Goal: Task Accomplishment & Management: Manage account settings

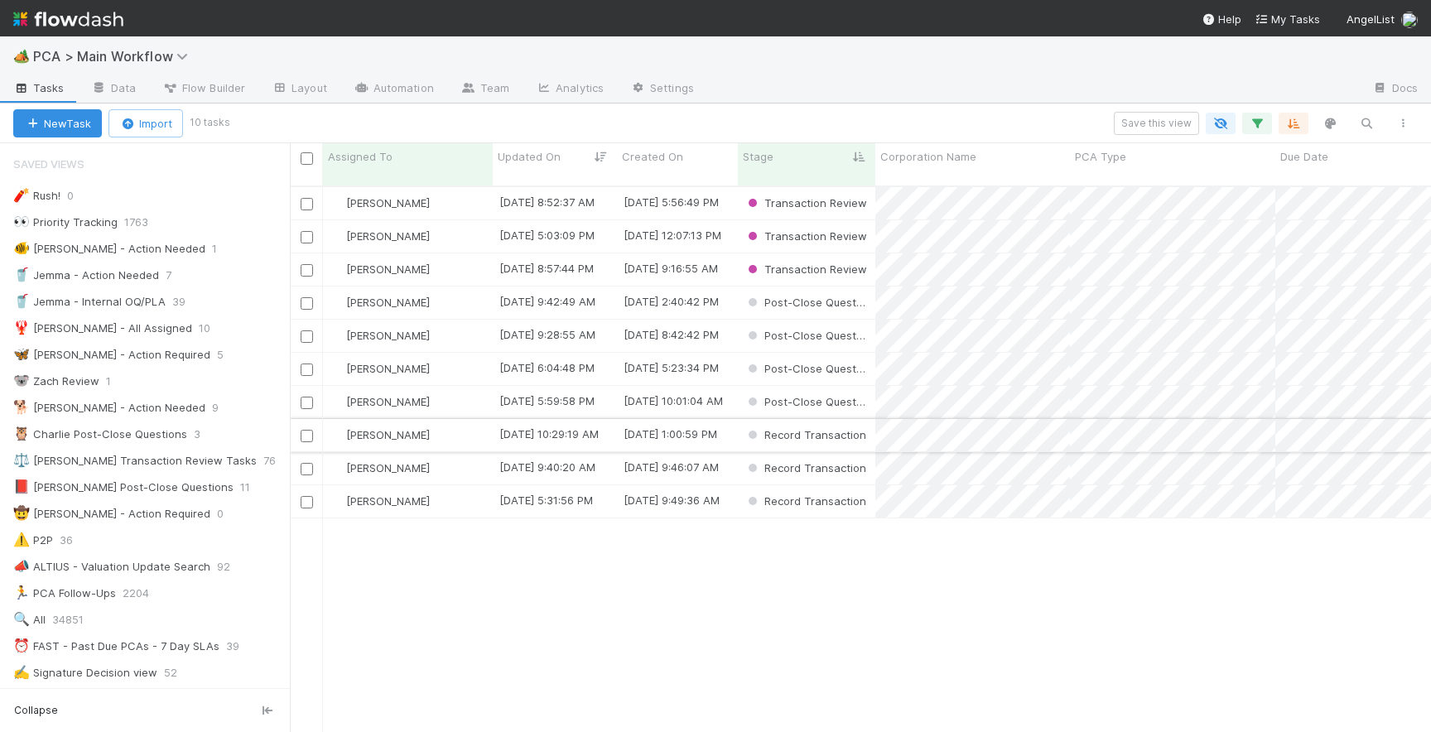
scroll to position [559, 1141]
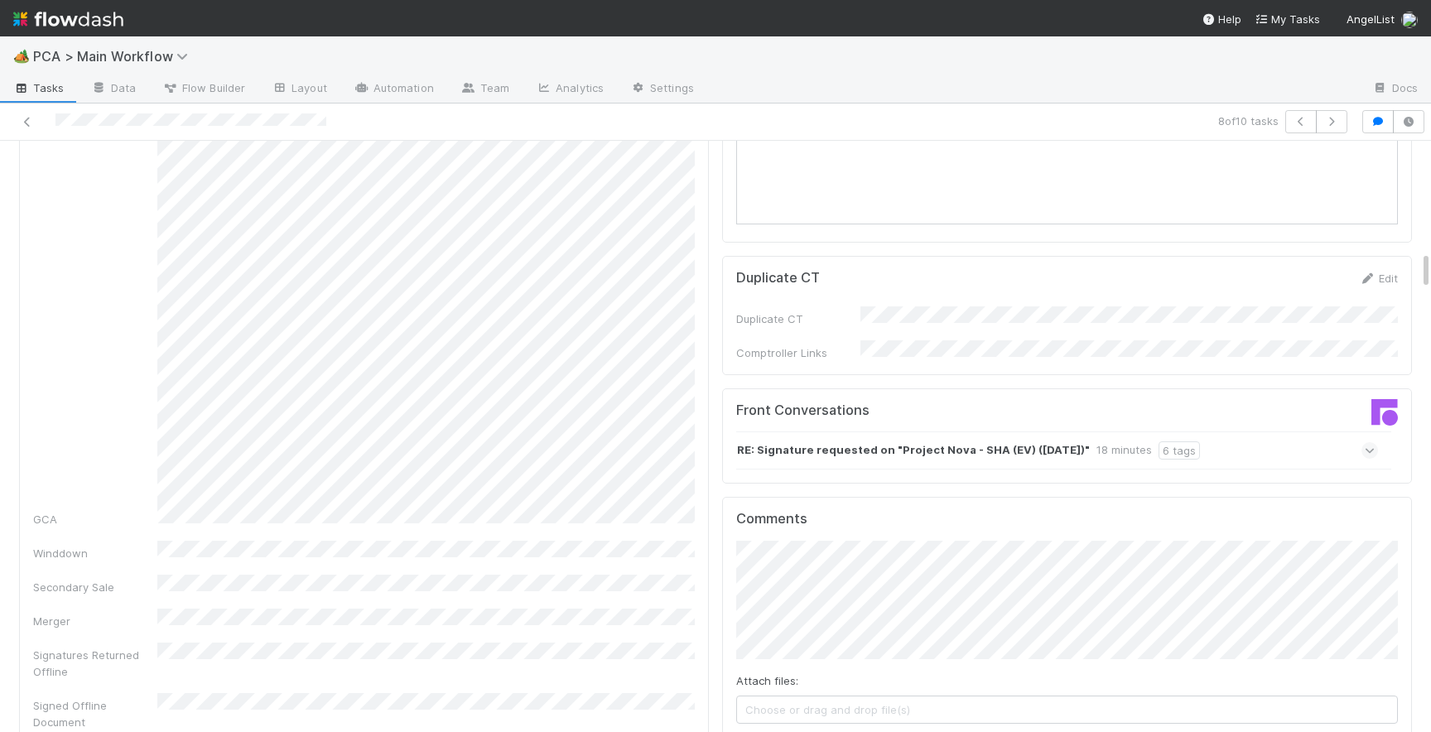
scroll to position [1640, 0]
click at [1371, 446] on icon at bounding box center [1370, 454] width 11 height 17
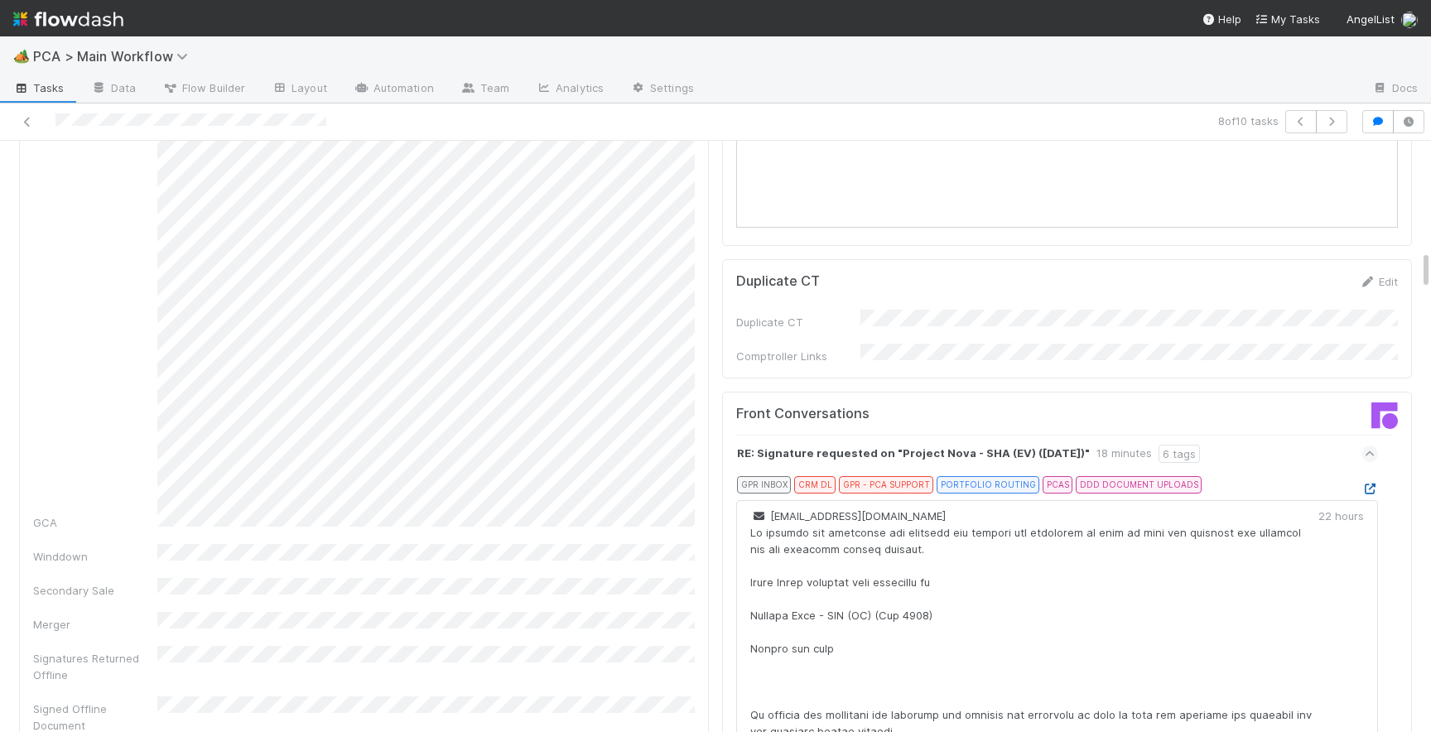
click at [1370, 484] on icon at bounding box center [1369, 489] width 17 height 11
click at [1372, 484] on icon at bounding box center [1369, 489] width 17 height 11
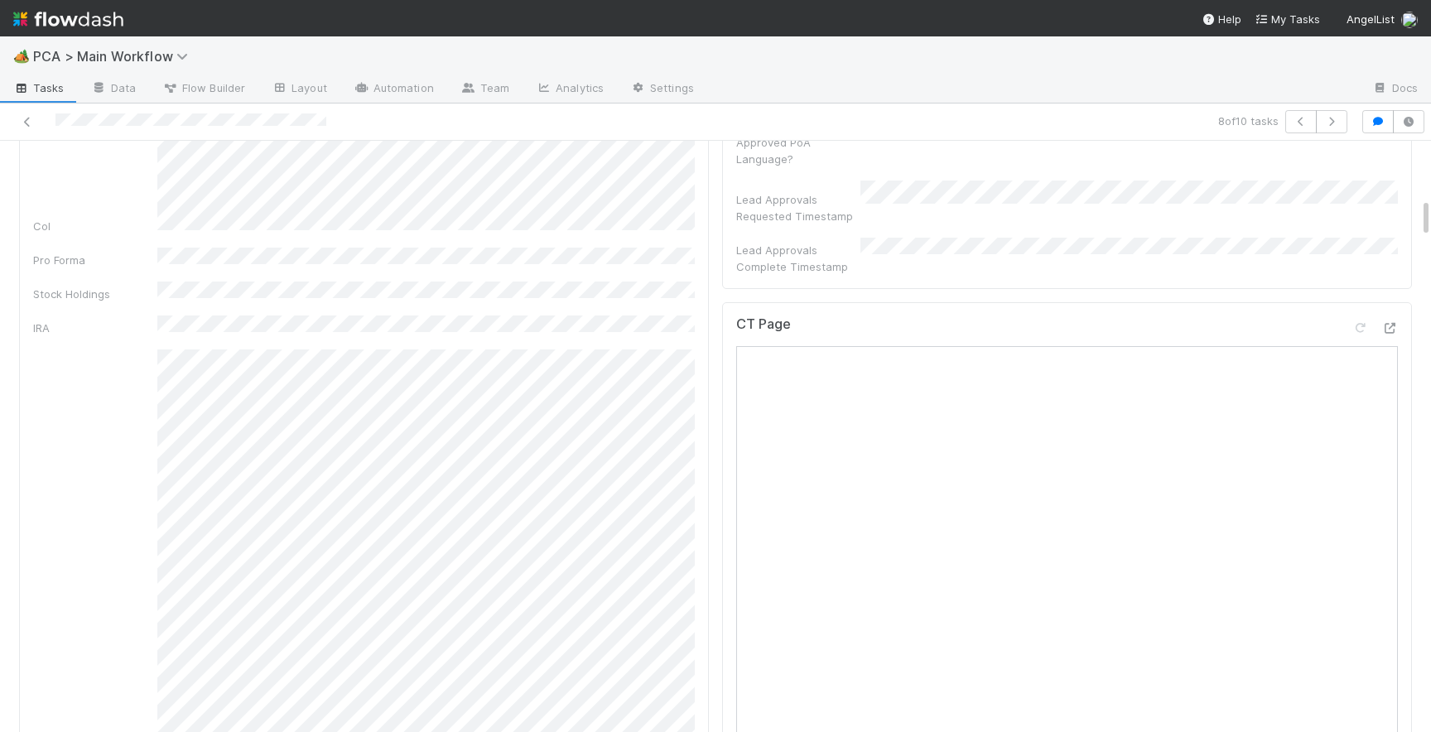
scroll to position [798, 0]
click at [1395, 384] on icon at bounding box center [1389, 389] width 17 height 11
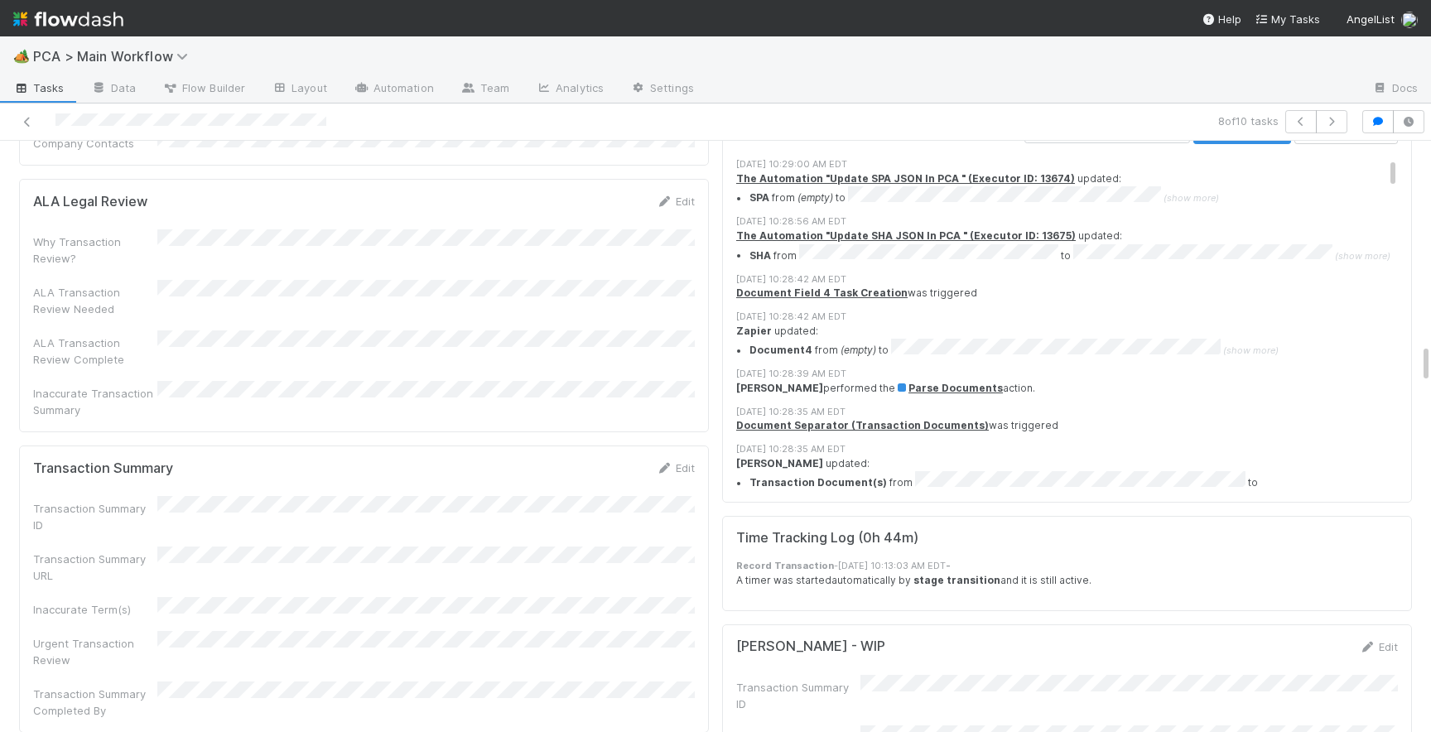
scroll to position [3077, 0]
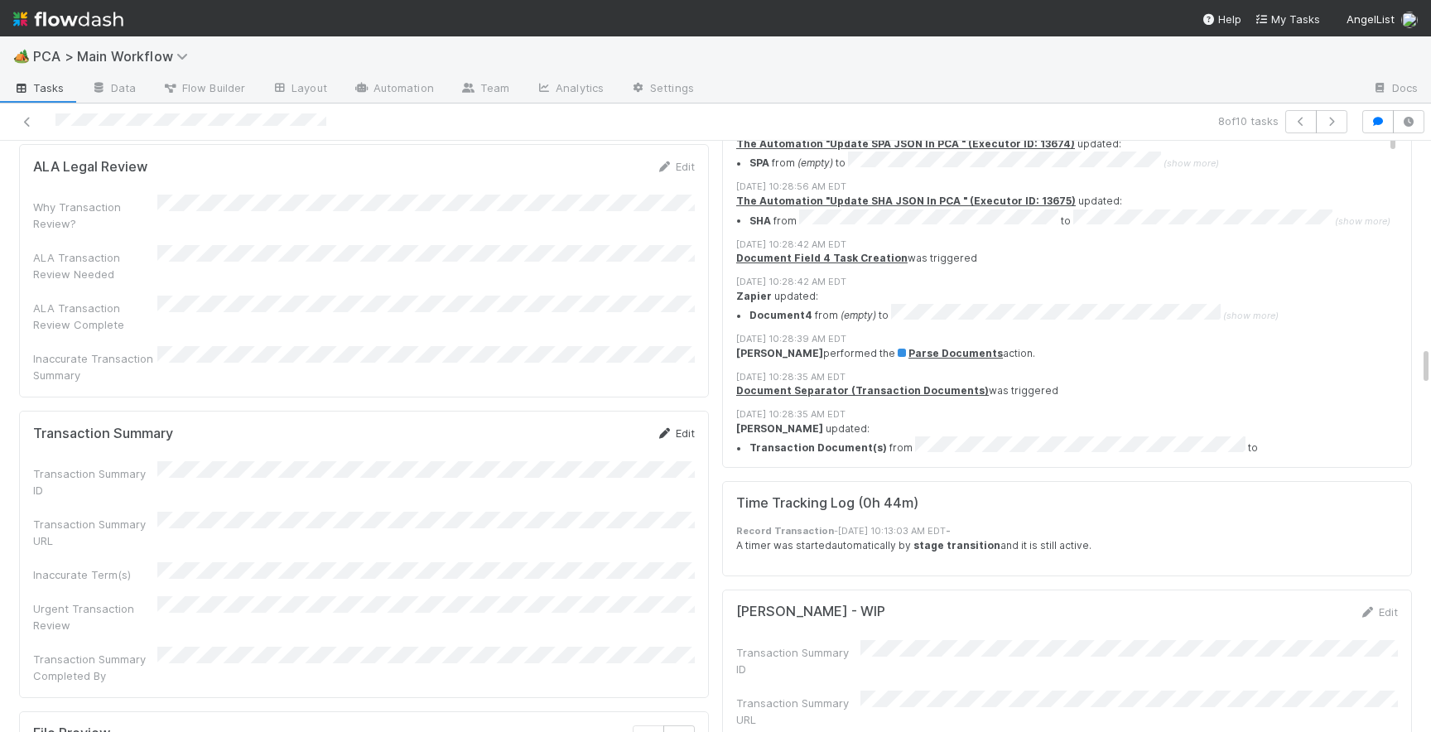
click at [683, 426] on link "Edit" at bounding box center [675, 432] width 39 height 13
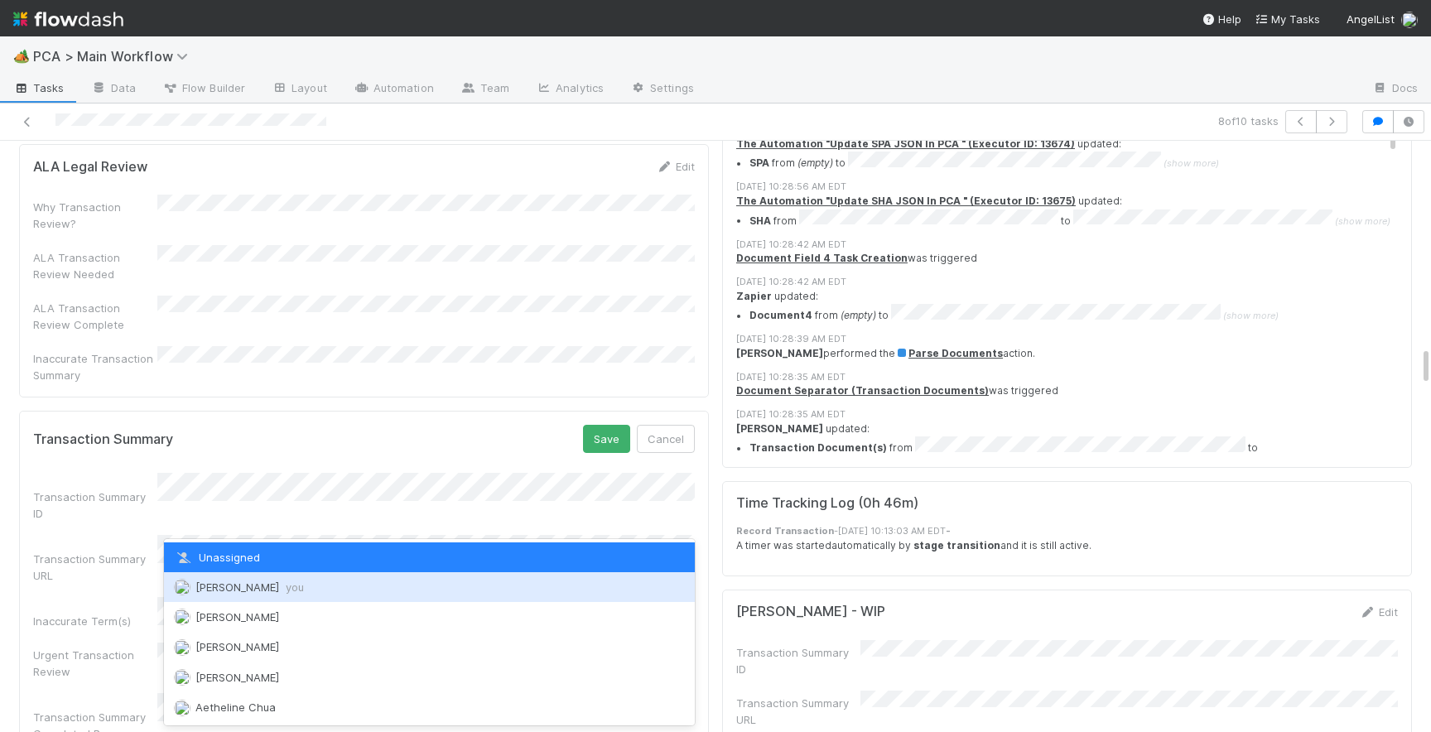
click at [219, 585] on span "[PERSON_NAME] you" at bounding box center [249, 587] width 108 height 13
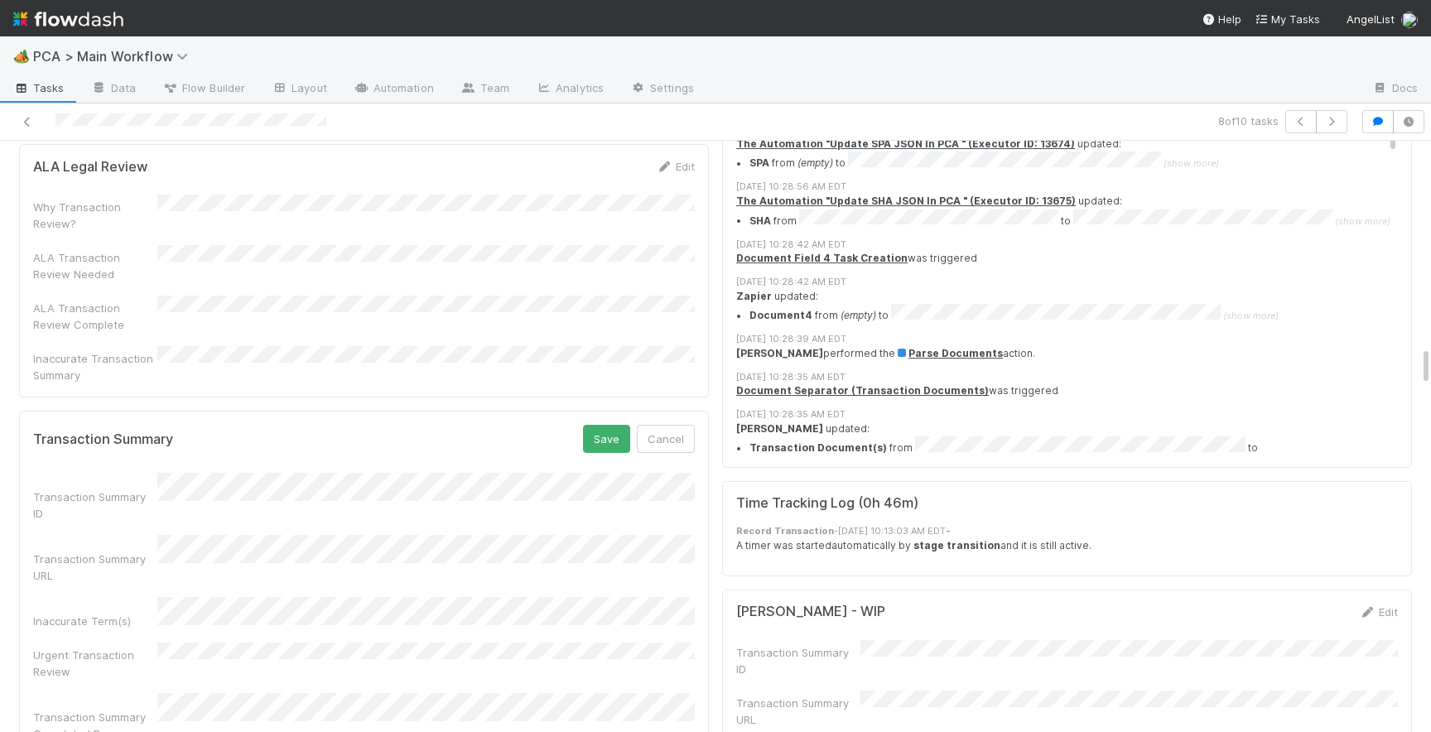
click at [595, 425] on form "Transaction Summary Save Cancel Transaction Summary ID Transaction Summary URL …" at bounding box center [364, 583] width 662 height 317
click at [597, 425] on button "Save" at bounding box center [606, 439] width 47 height 28
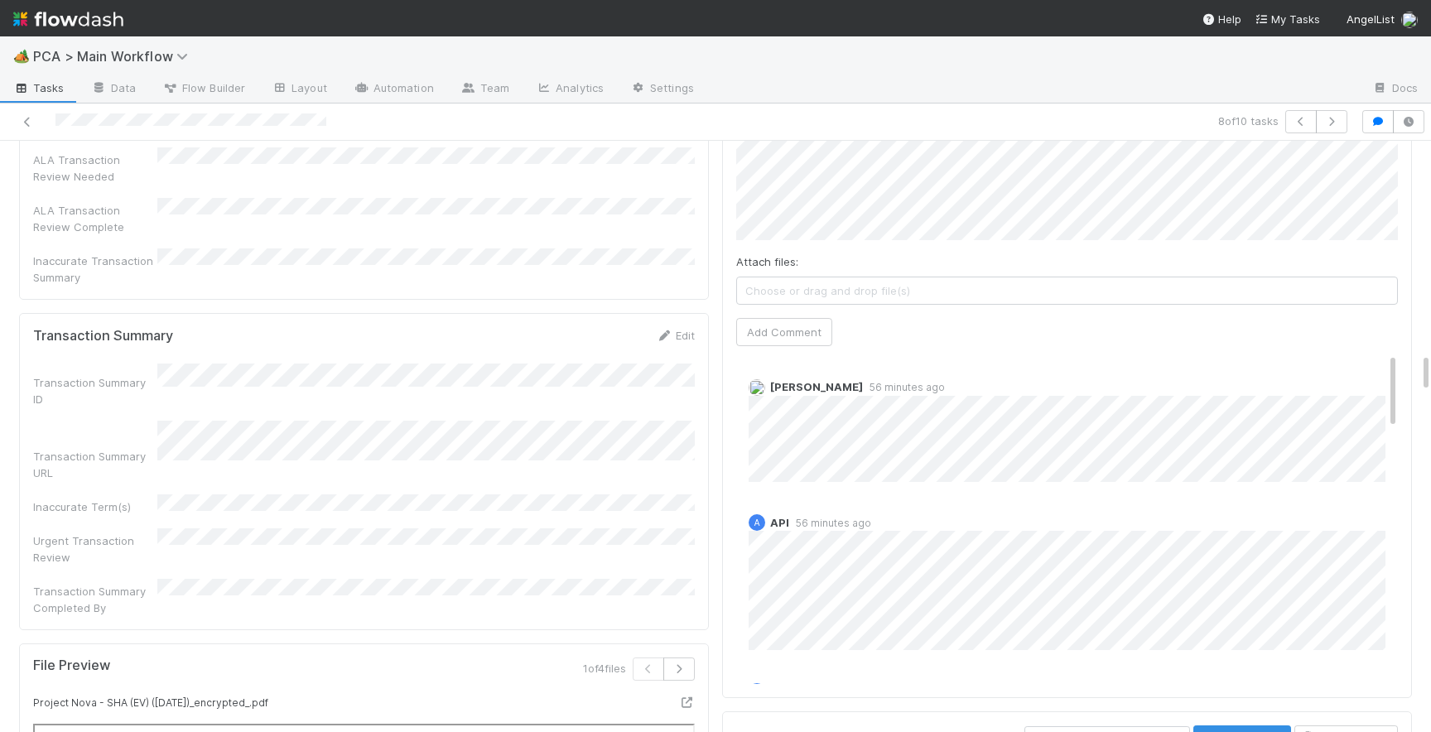
scroll to position [2894, 0]
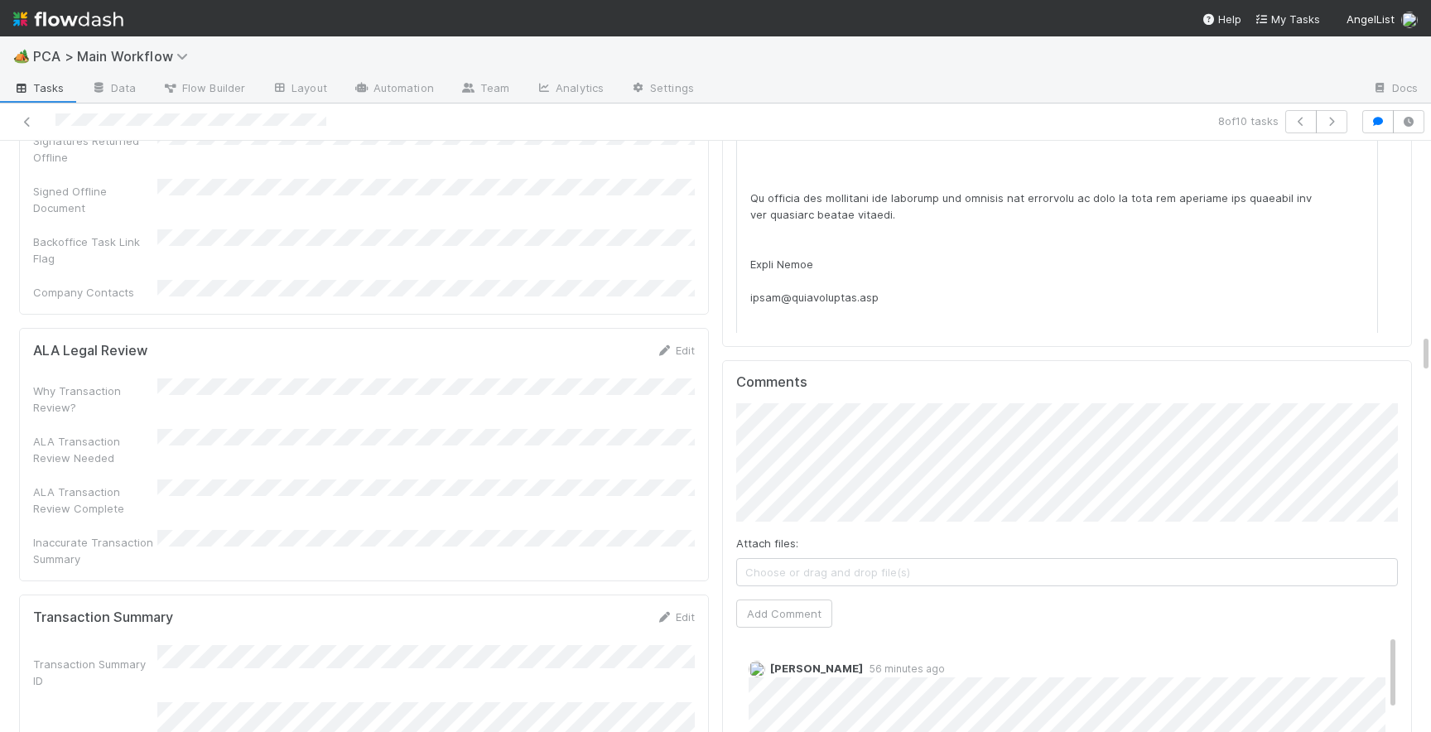
click at [749, 504] on div "Attach files: Choose or drag and drop file(s) Add Comment" at bounding box center [1067, 515] width 662 height 224
click at [749, 600] on button "Add Comment" at bounding box center [784, 614] width 96 height 28
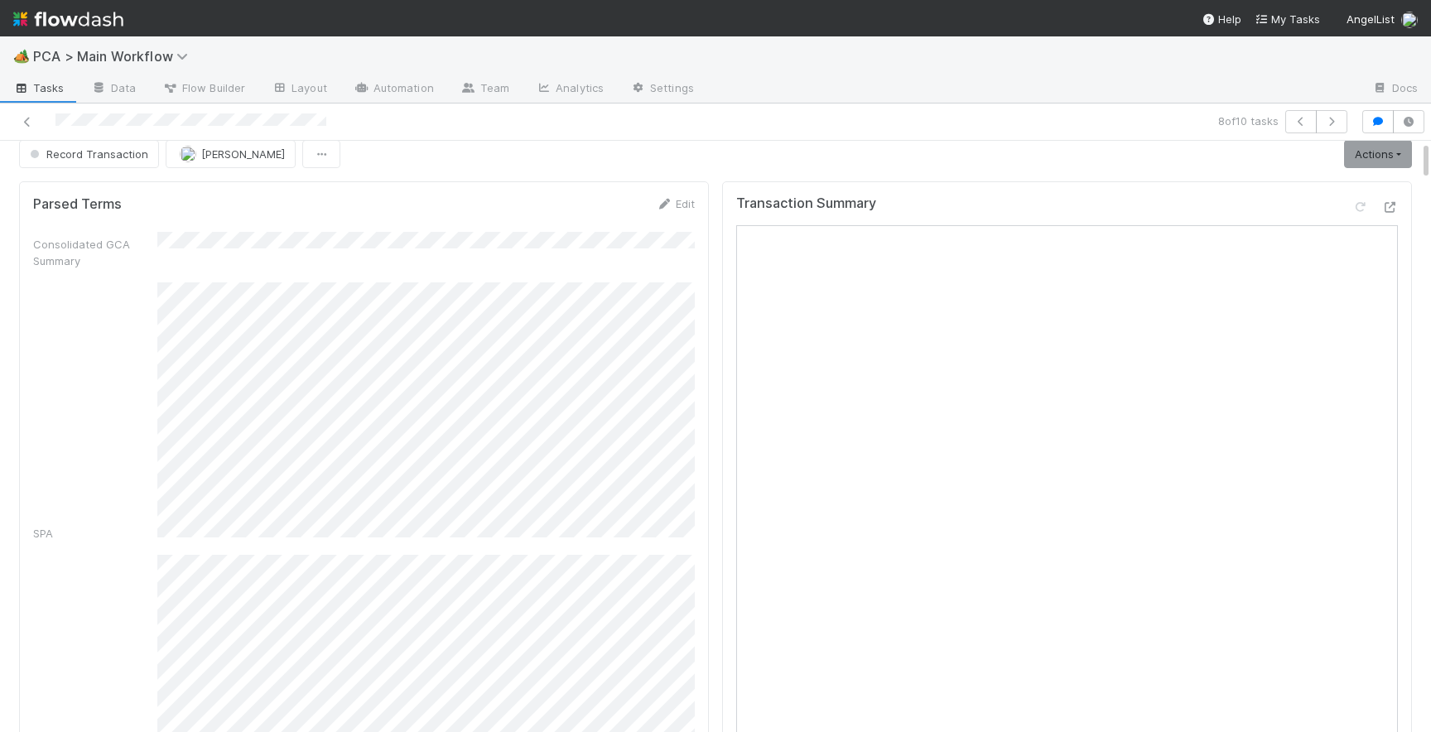
scroll to position [0, 0]
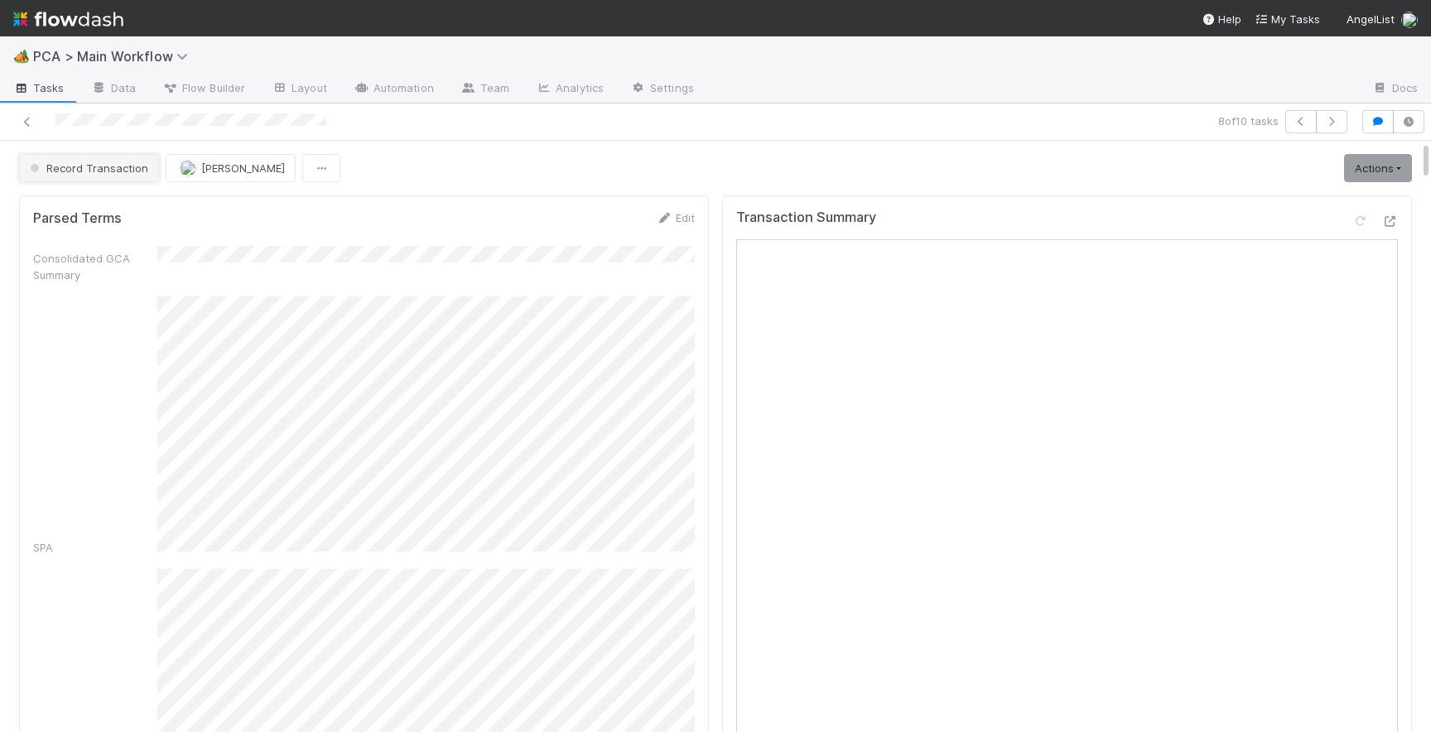
click at [105, 168] on span "Record Transaction" at bounding box center [88, 167] width 122 height 13
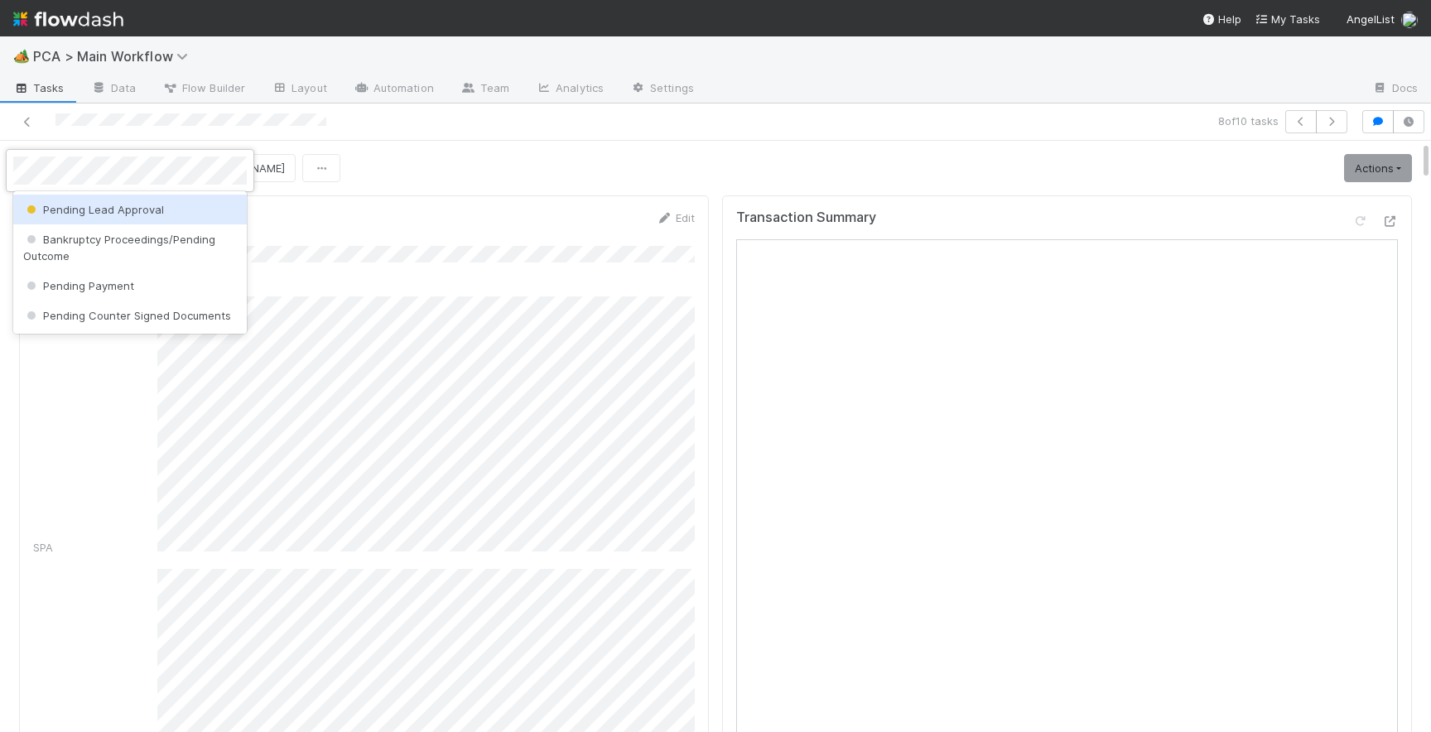
click at [115, 205] on span "Pending Lead Approval" at bounding box center [93, 209] width 141 height 13
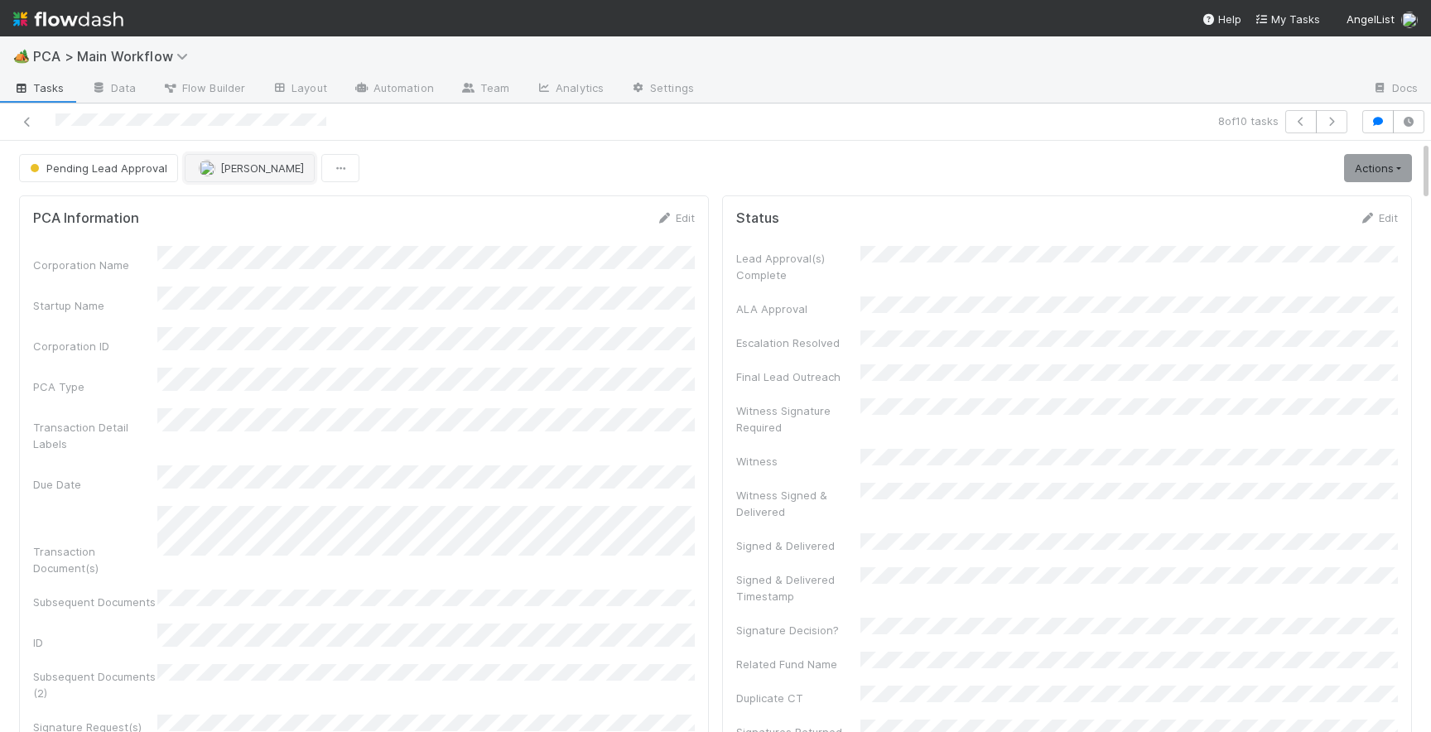
click at [220, 175] on button "[PERSON_NAME]" at bounding box center [250, 168] width 130 height 28
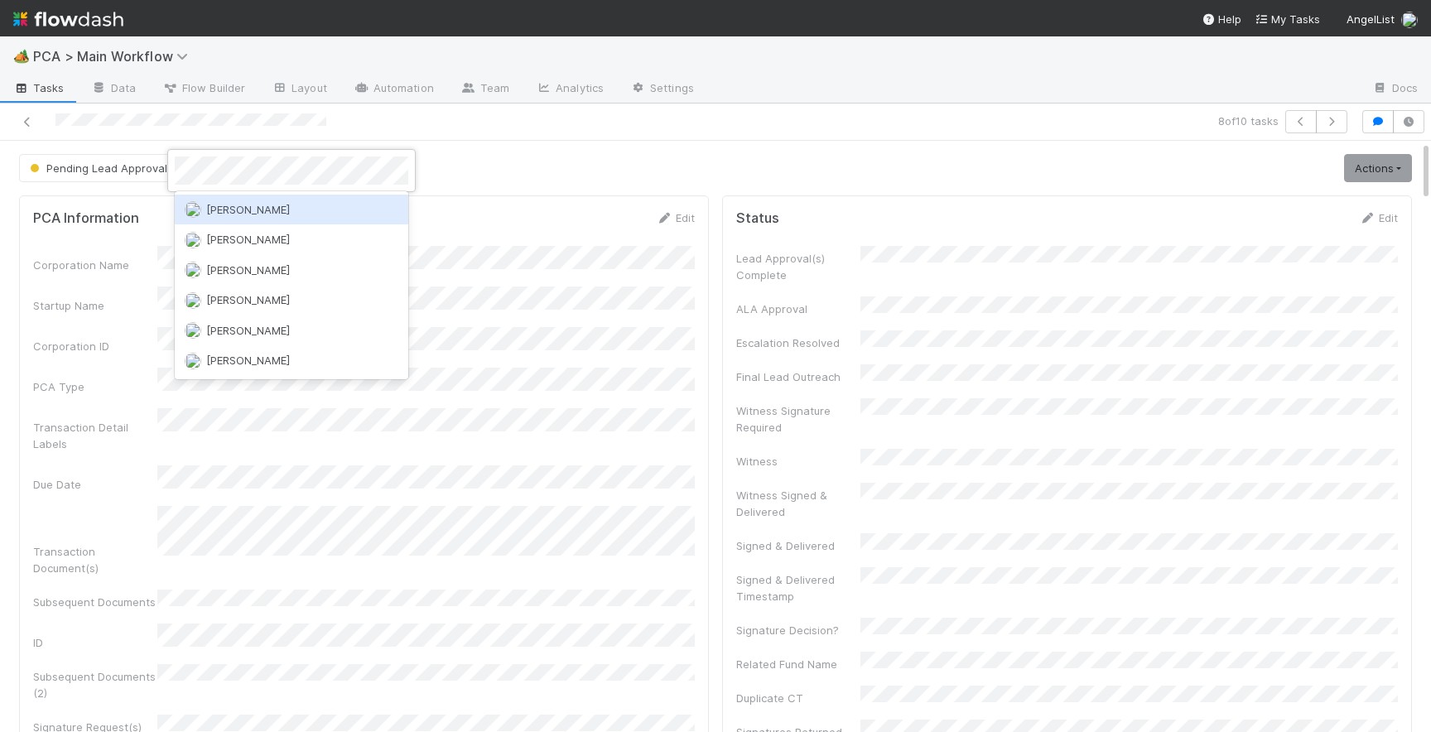
click at [238, 200] on div "[PERSON_NAME]" at bounding box center [292, 210] width 234 height 30
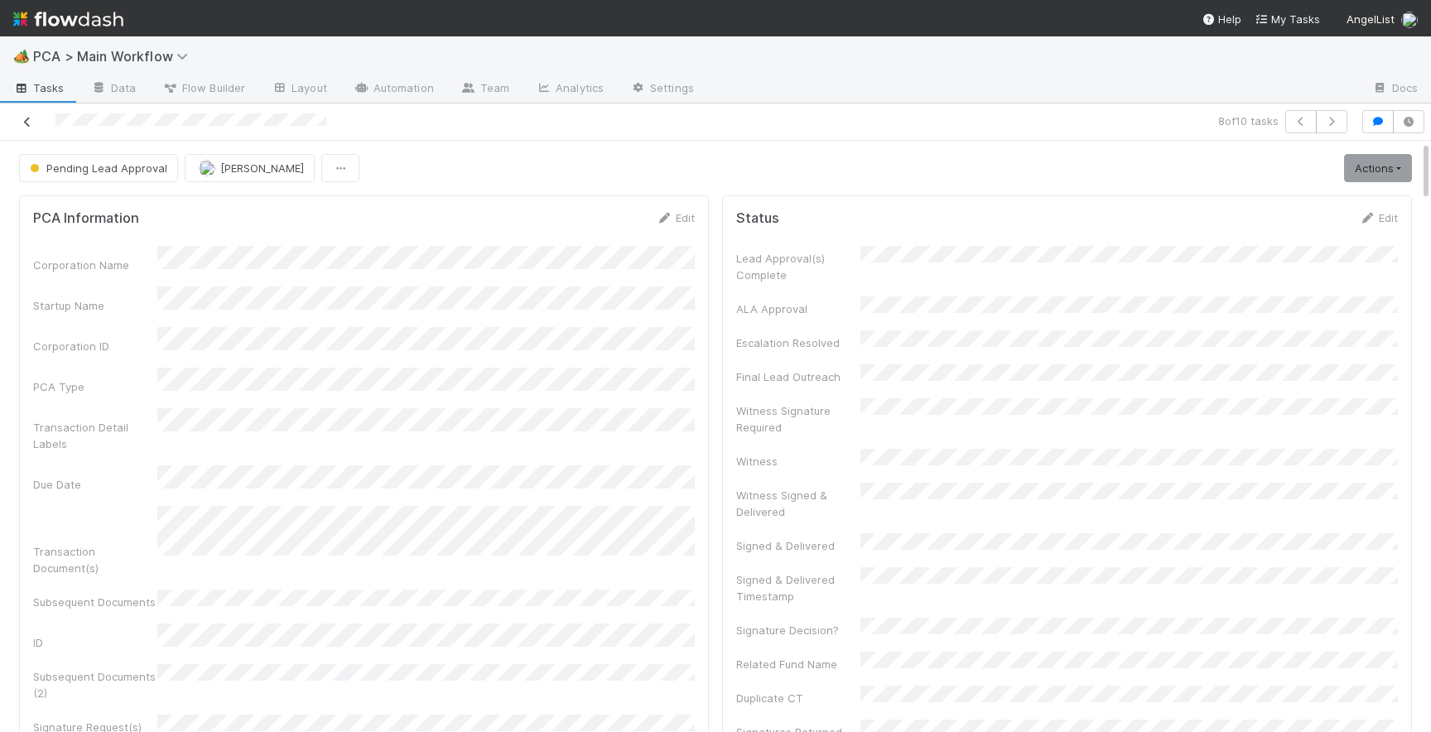
click at [20, 124] on icon at bounding box center [27, 122] width 17 height 11
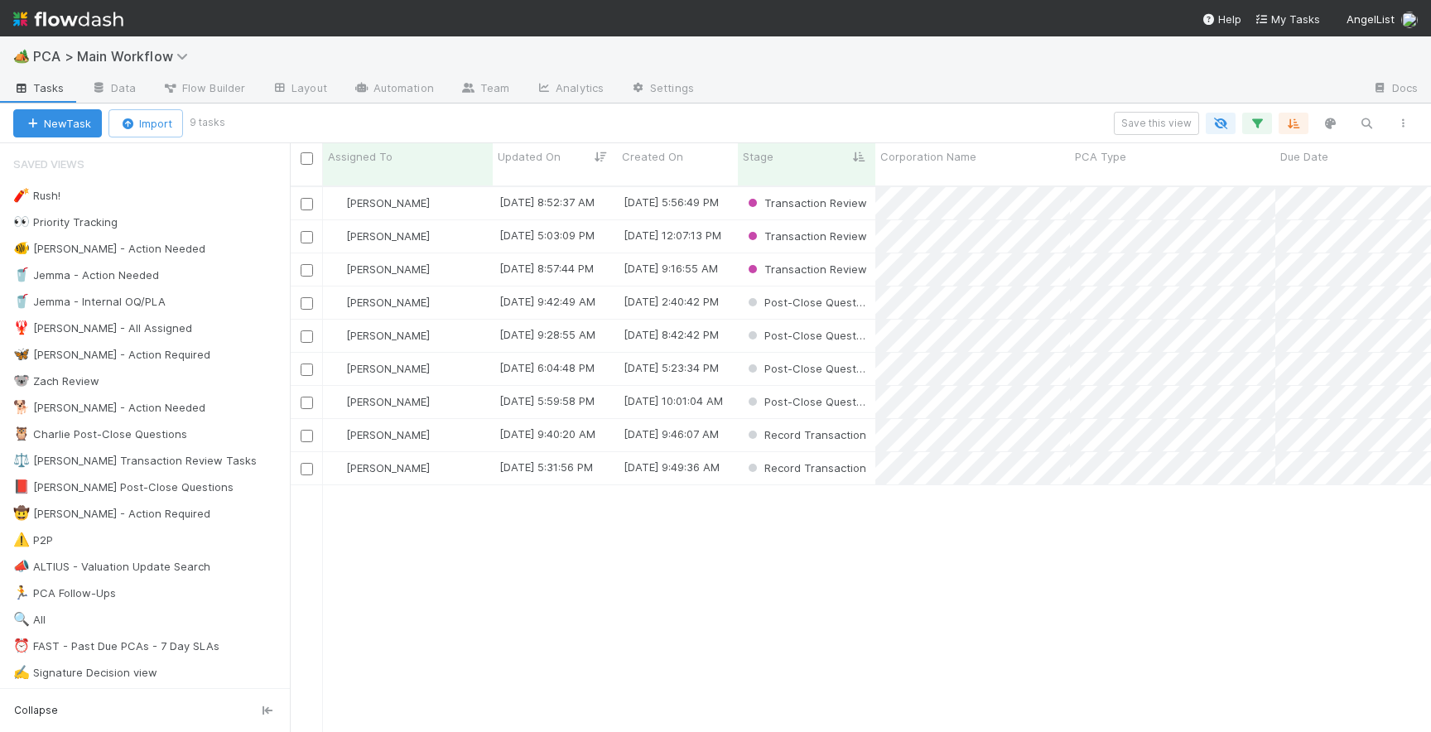
scroll to position [0, 1]
click at [719, 462] on div "[DATE] 9:49:36 AM" at bounding box center [677, 468] width 121 height 32
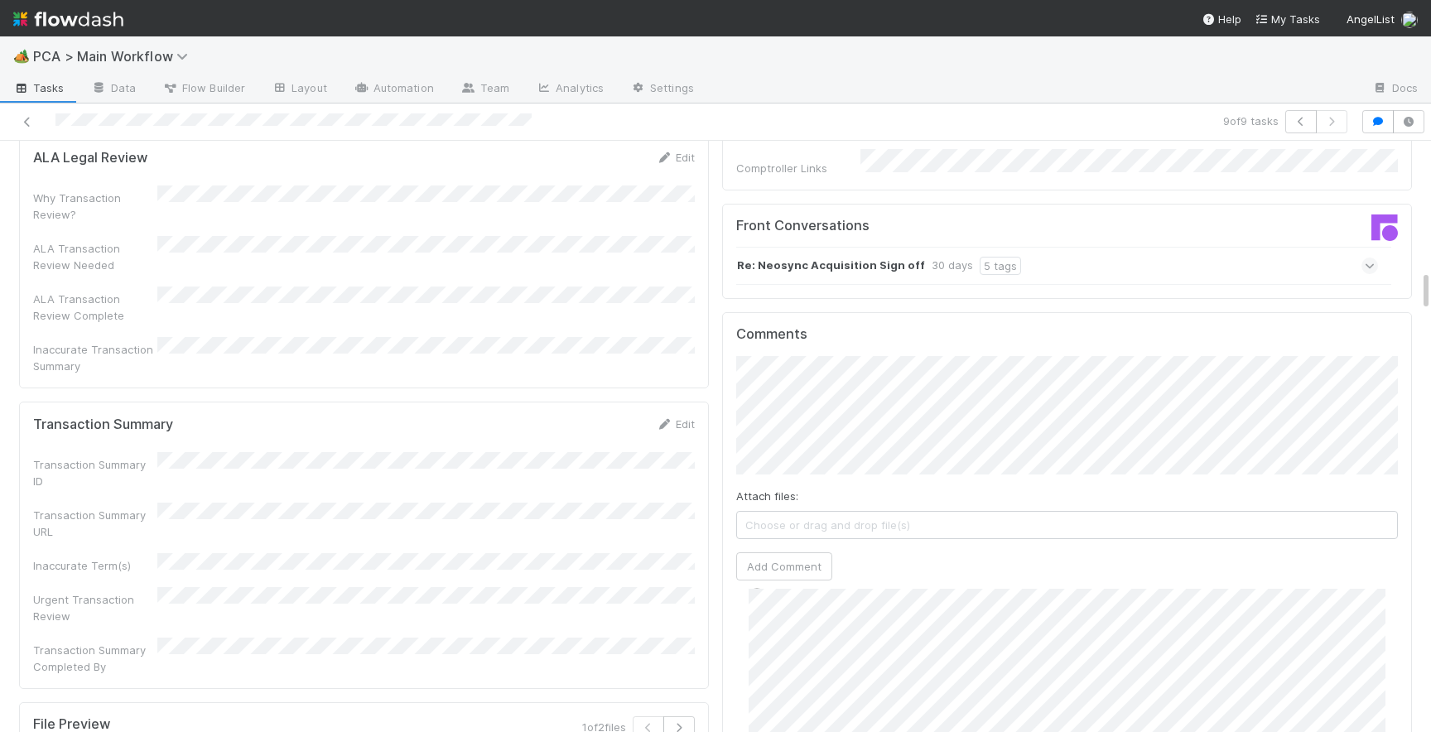
scroll to position [1842, 0]
click at [676, 417] on link "Edit" at bounding box center [675, 423] width 39 height 13
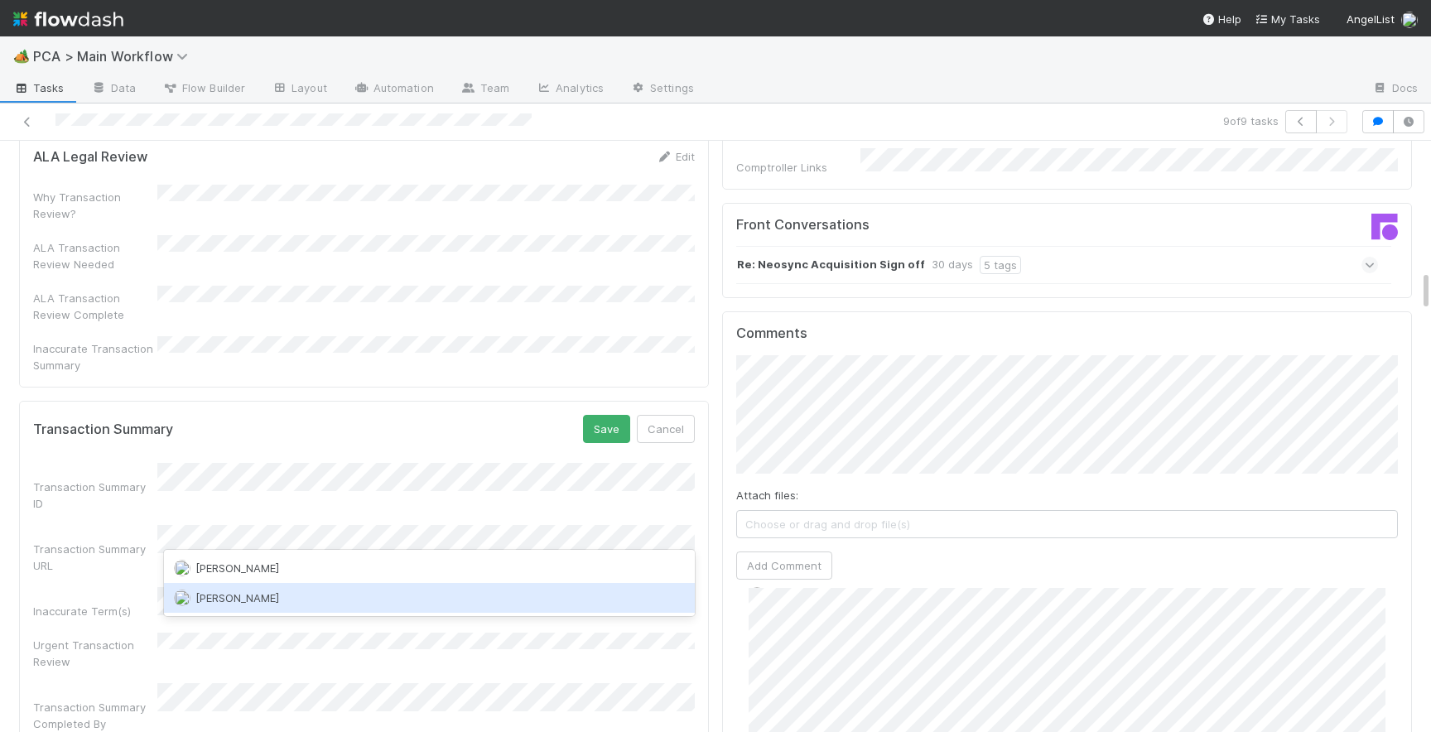
click at [228, 595] on span "[PERSON_NAME]" at bounding box center [237, 597] width 84 height 13
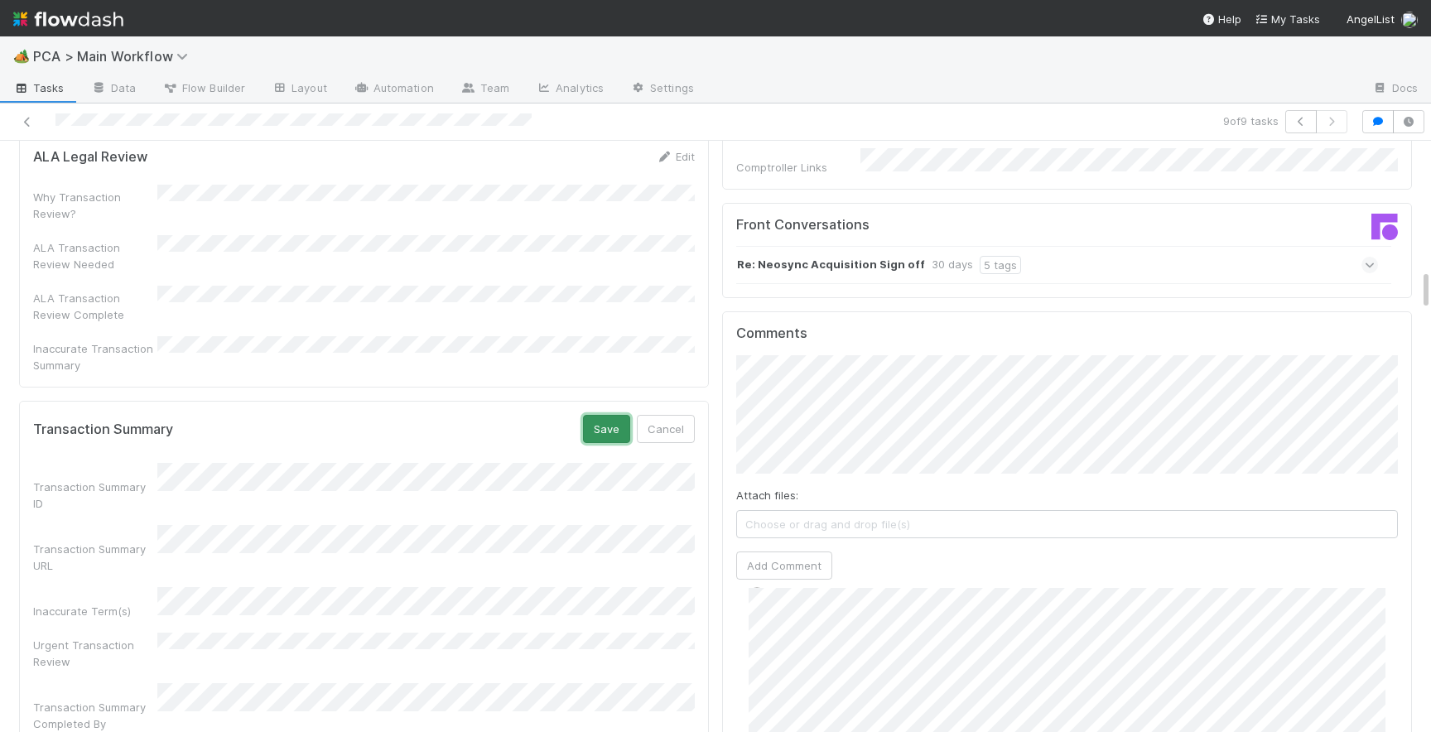
click at [601, 415] on button "Save" at bounding box center [606, 429] width 47 height 28
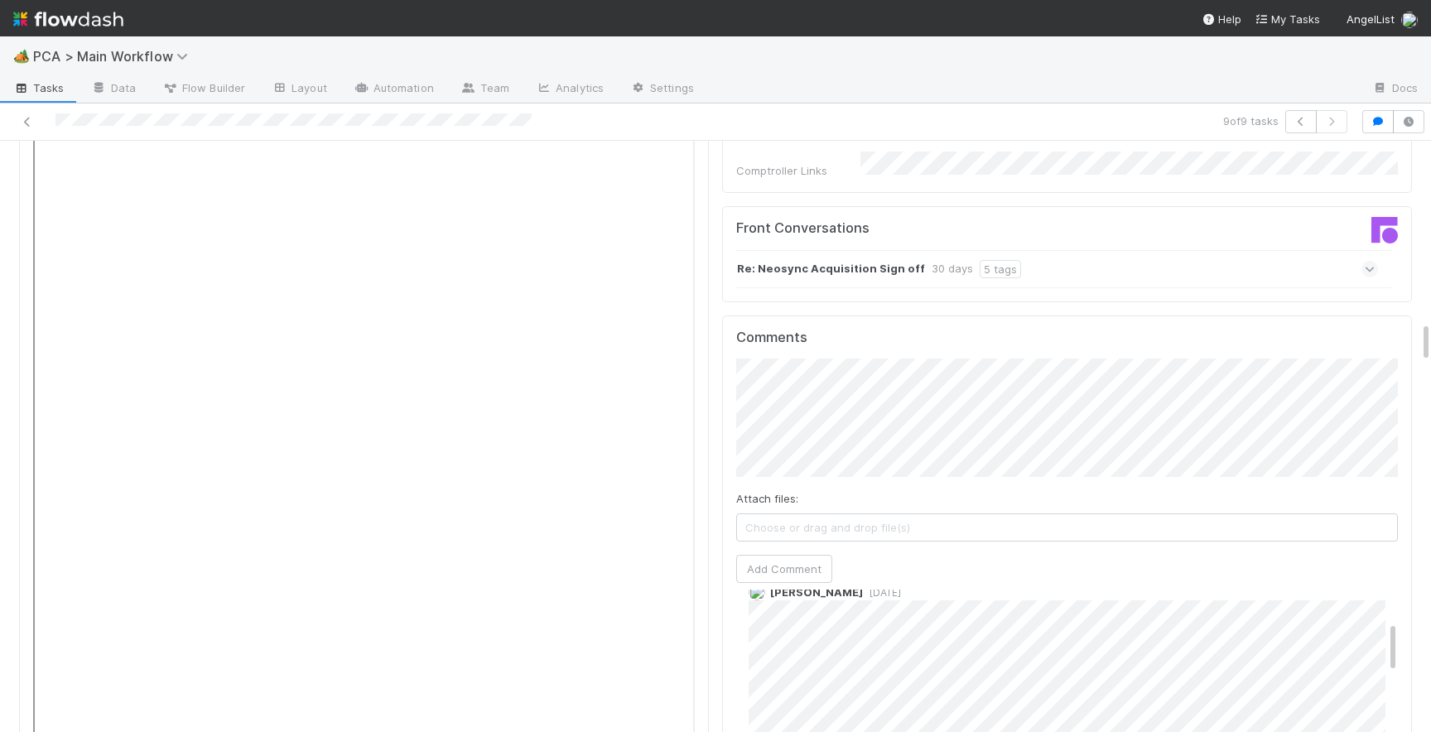
scroll to position [0, 0]
click at [863, 618] on span "[DATE]" at bounding box center [882, 624] width 38 height 12
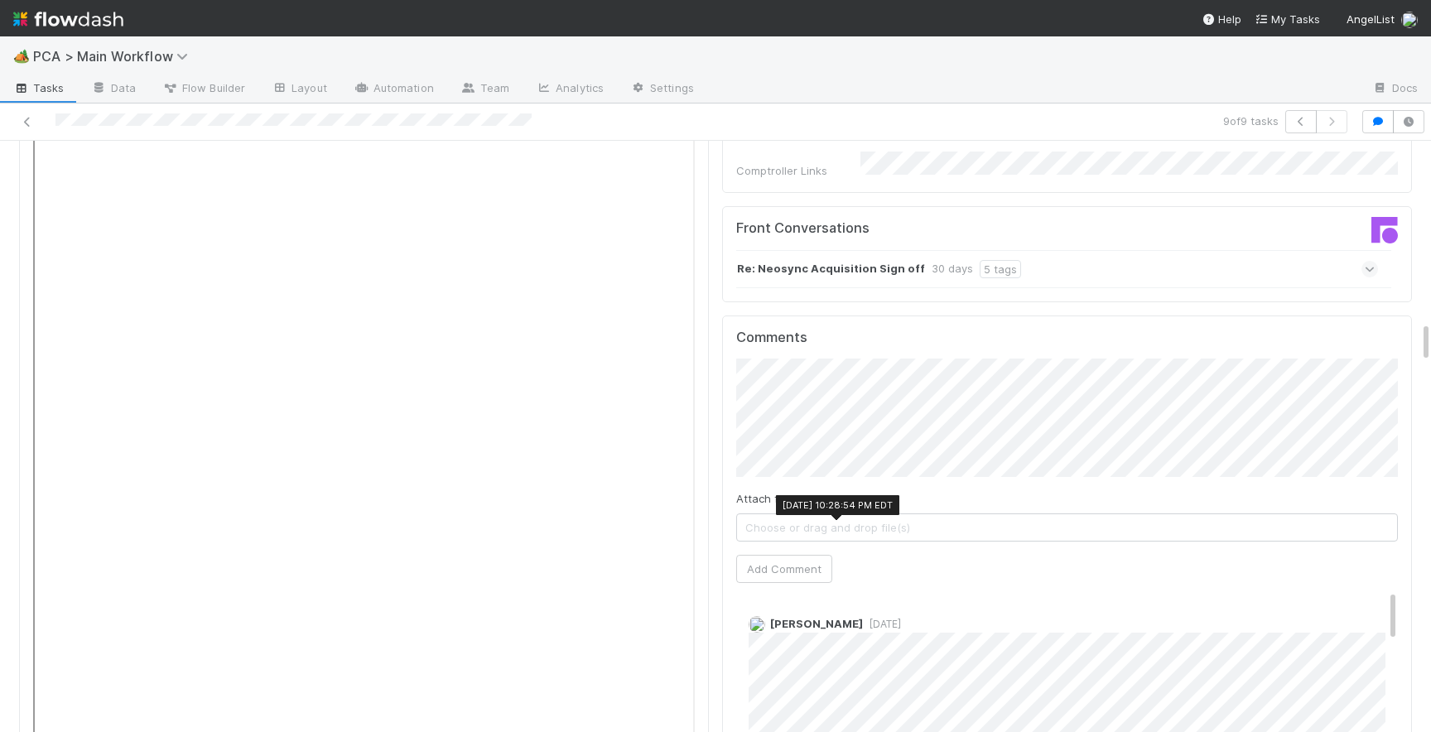
click at [863, 618] on span "[DATE]" at bounding box center [882, 624] width 38 height 12
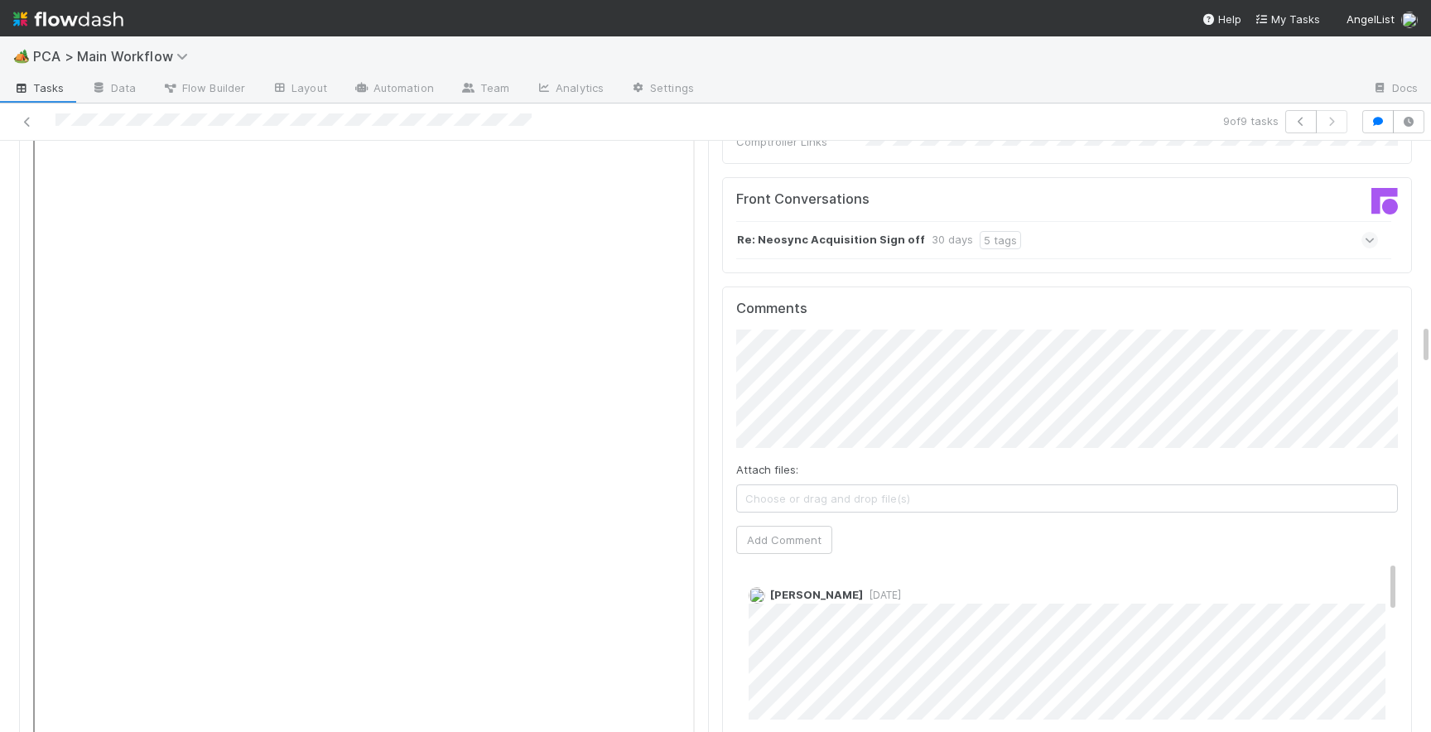
scroll to position [2595, 0]
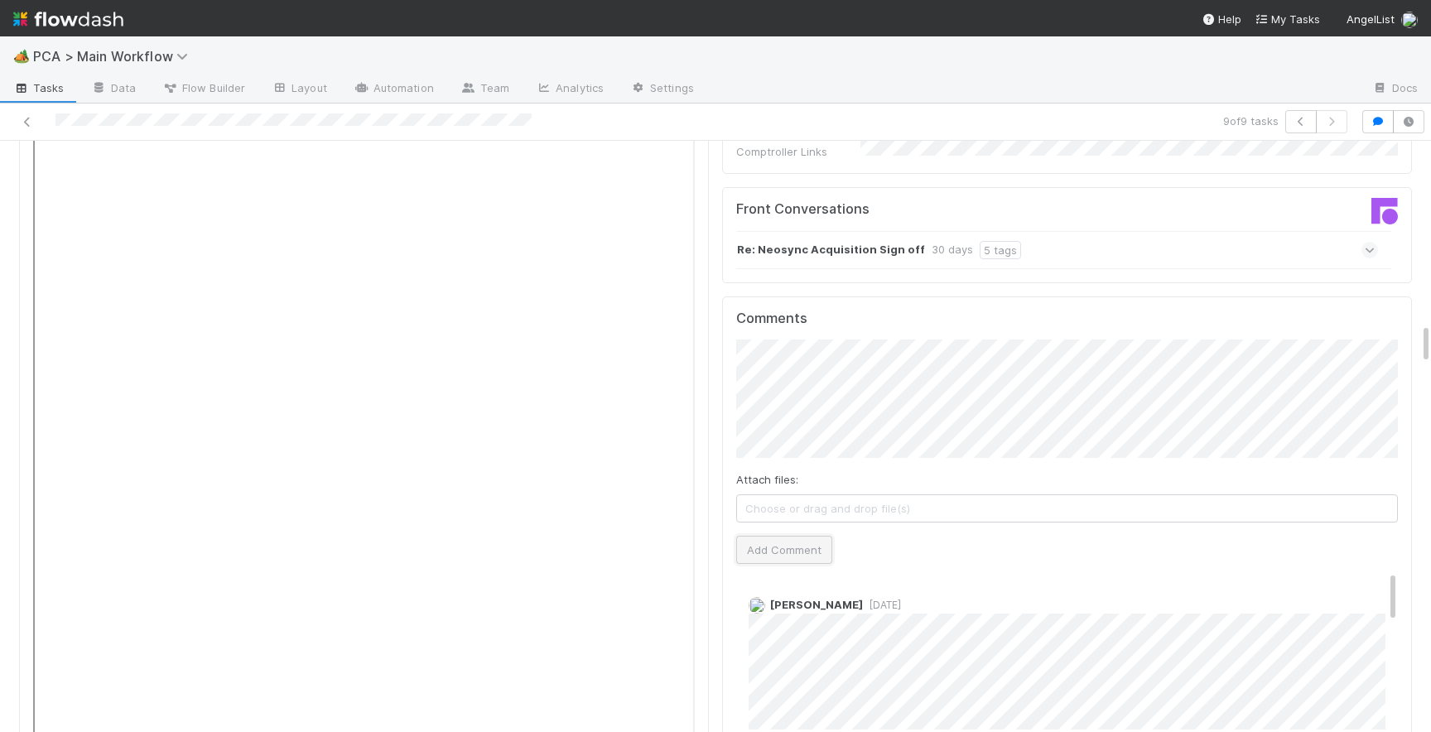
click at [814, 536] on button "Add Comment" at bounding box center [784, 550] width 96 height 28
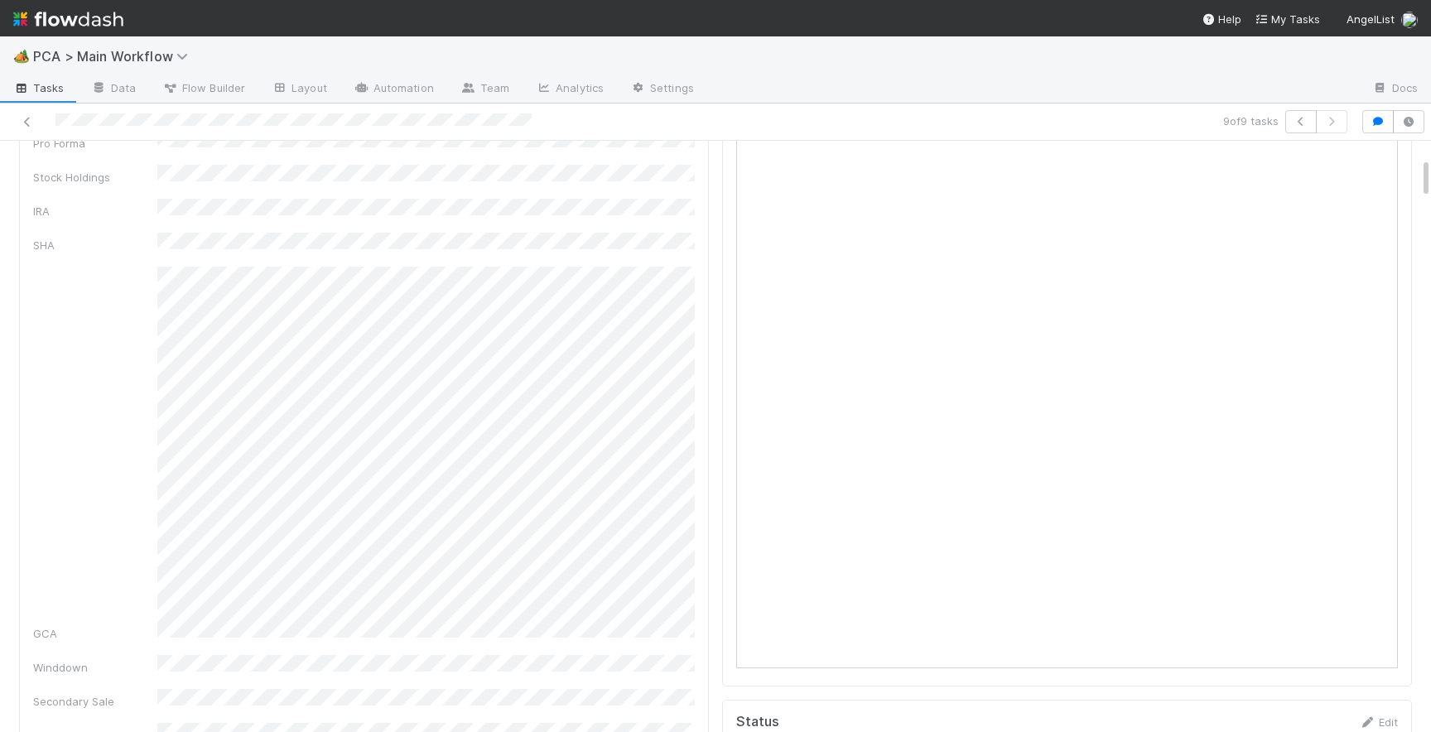
scroll to position [0, 0]
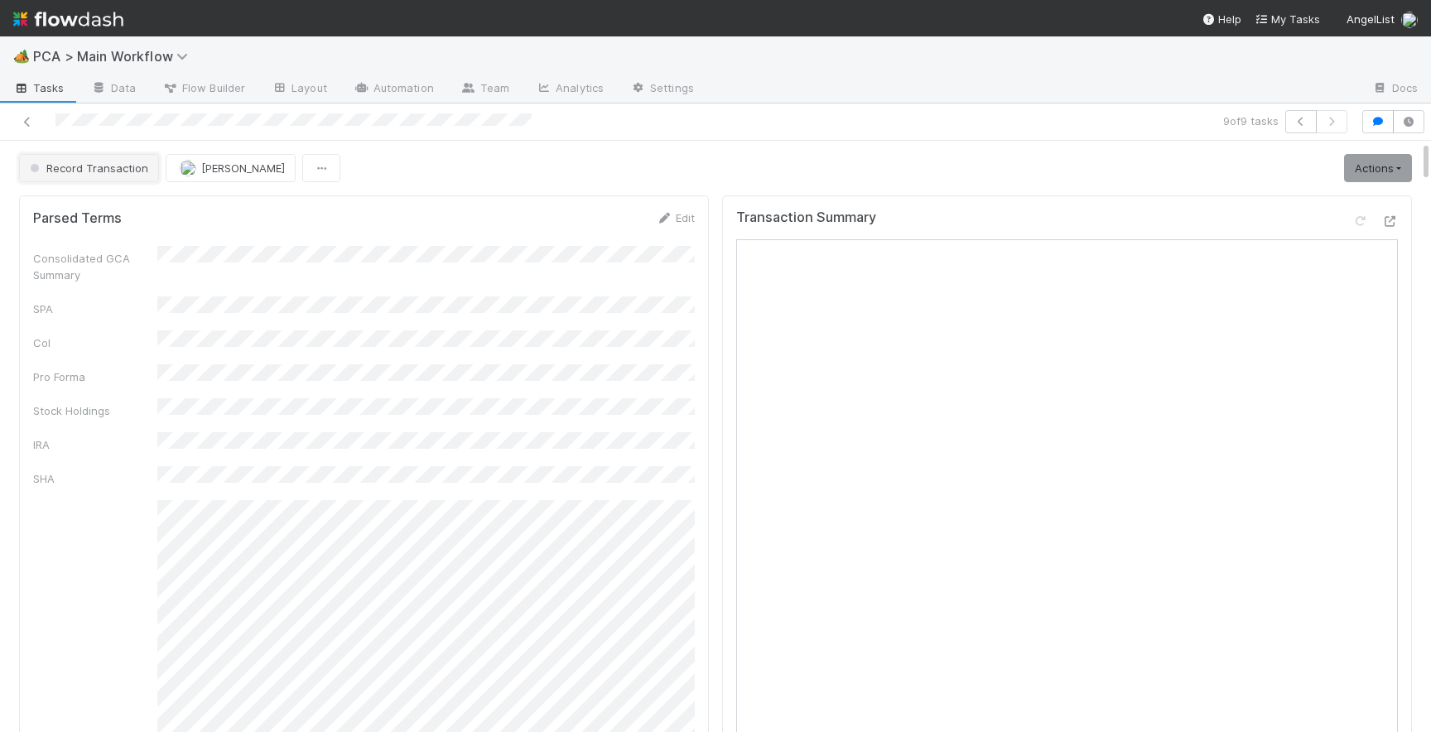
click at [113, 161] on span "Record Transaction" at bounding box center [88, 167] width 122 height 13
click at [159, 205] on div "[MEDICAL_DATA]" at bounding box center [130, 210] width 234 height 30
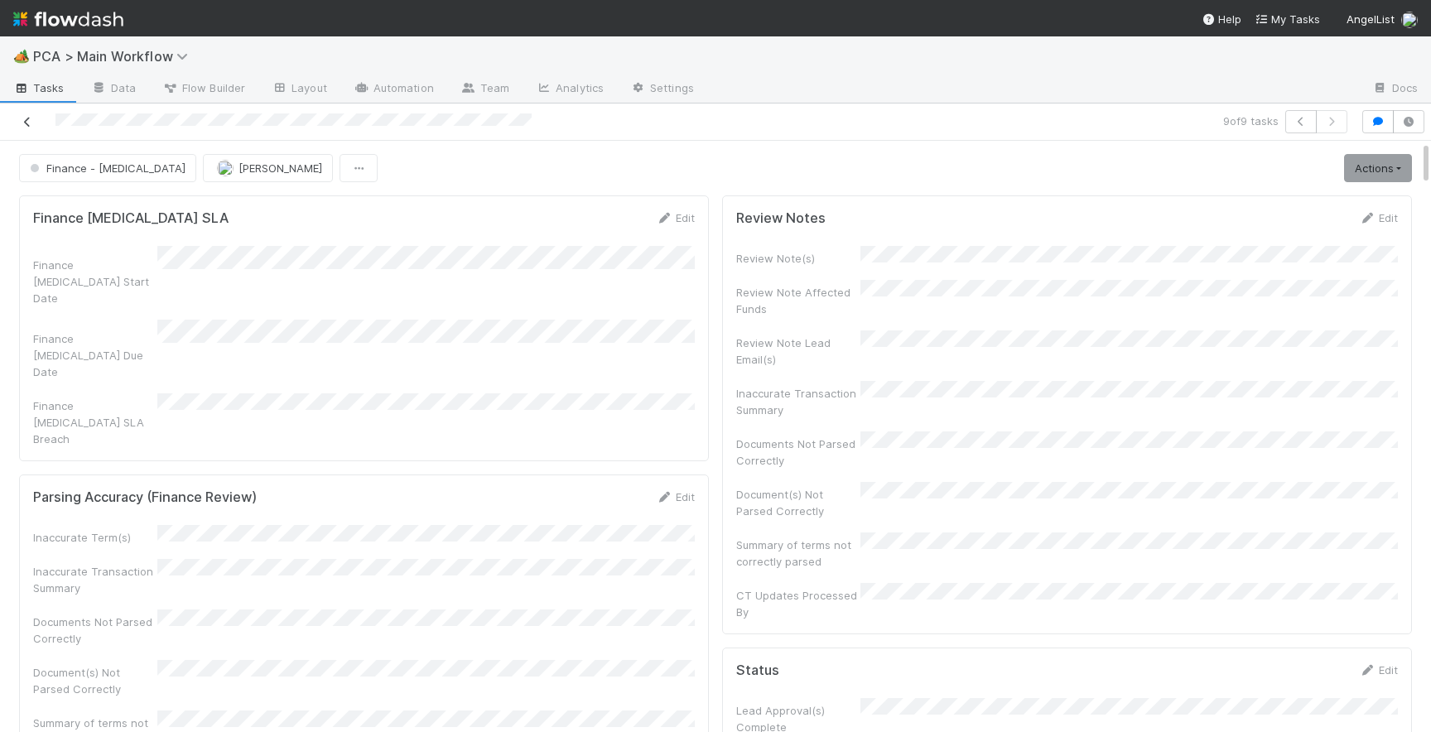
click at [30, 123] on icon at bounding box center [27, 122] width 17 height 11
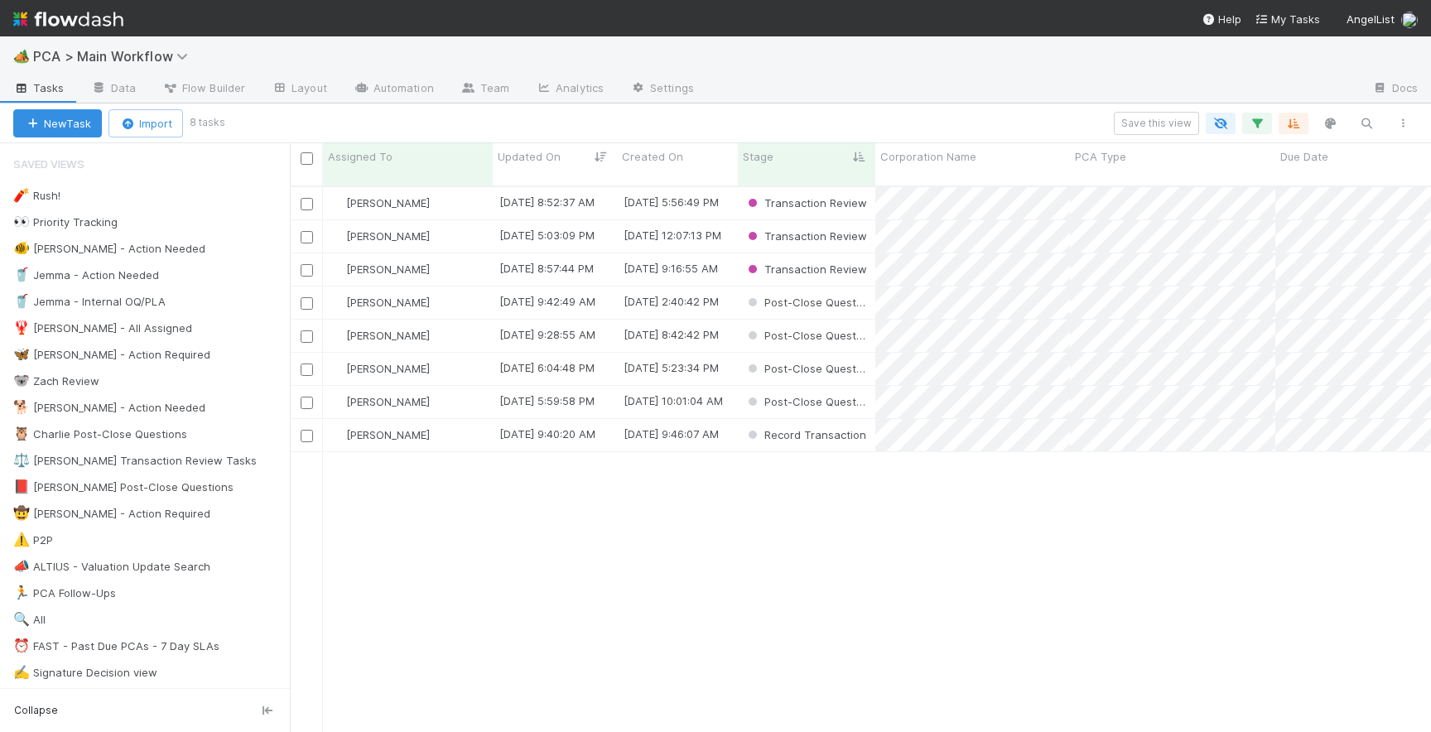
scroll to position [559, 1141]
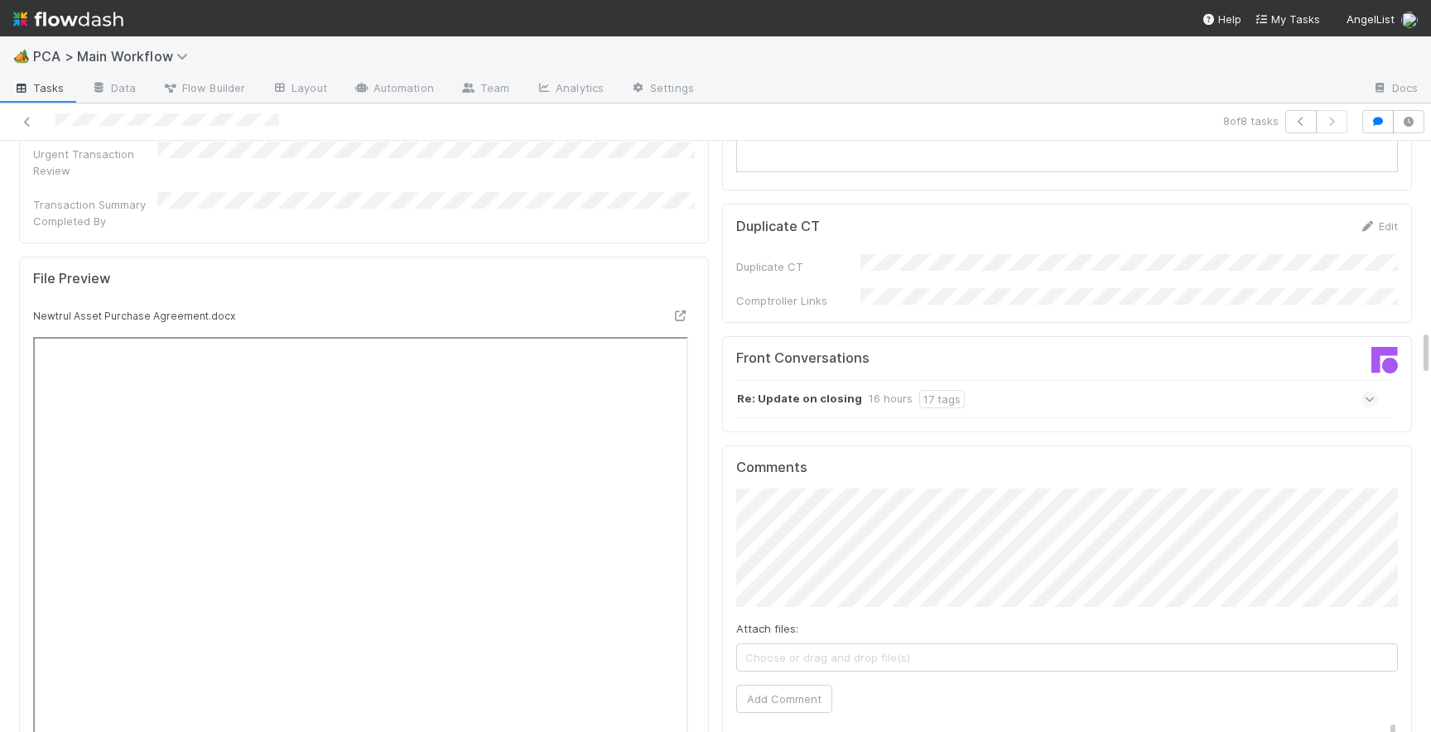
scroll to position [2415, 0]
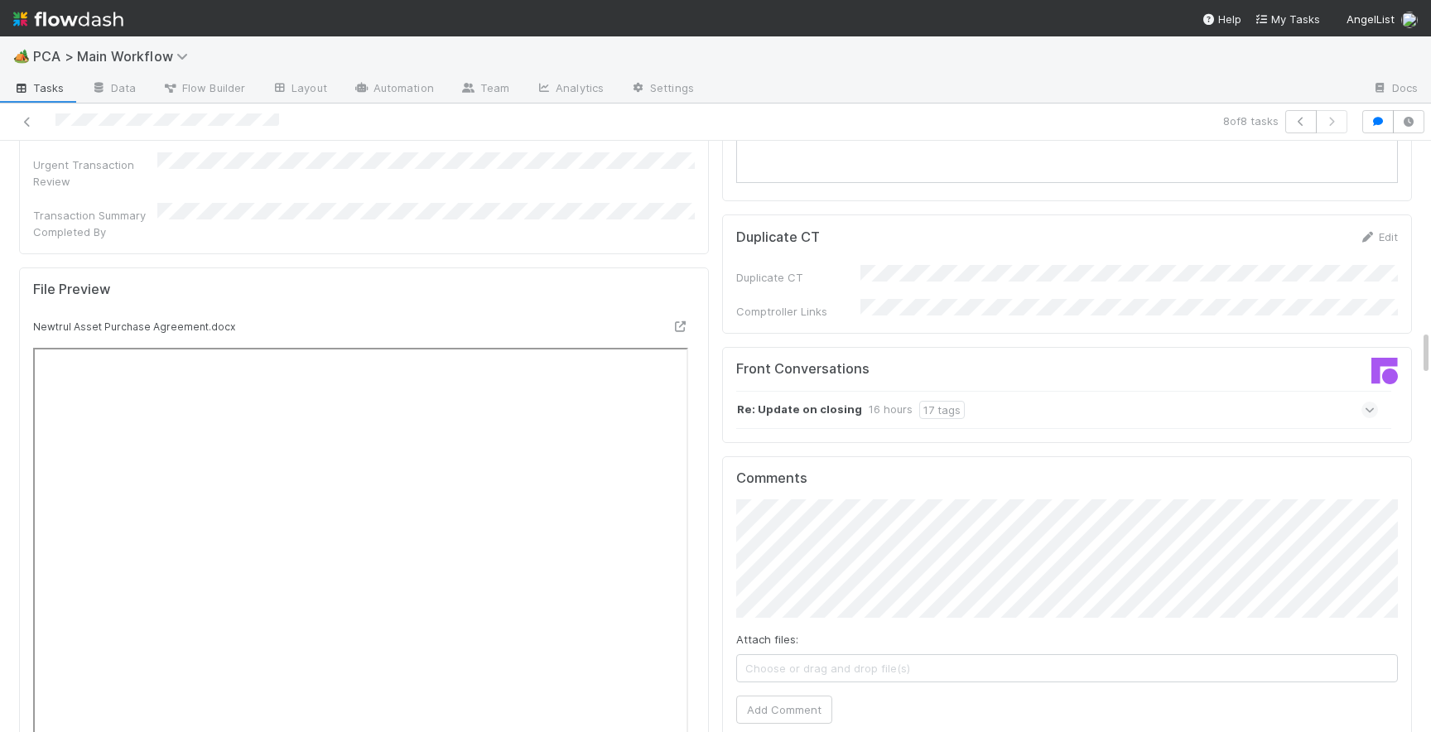
click at [1366, 402] on icon at bounding box center [1370, 410] width 11 height 17
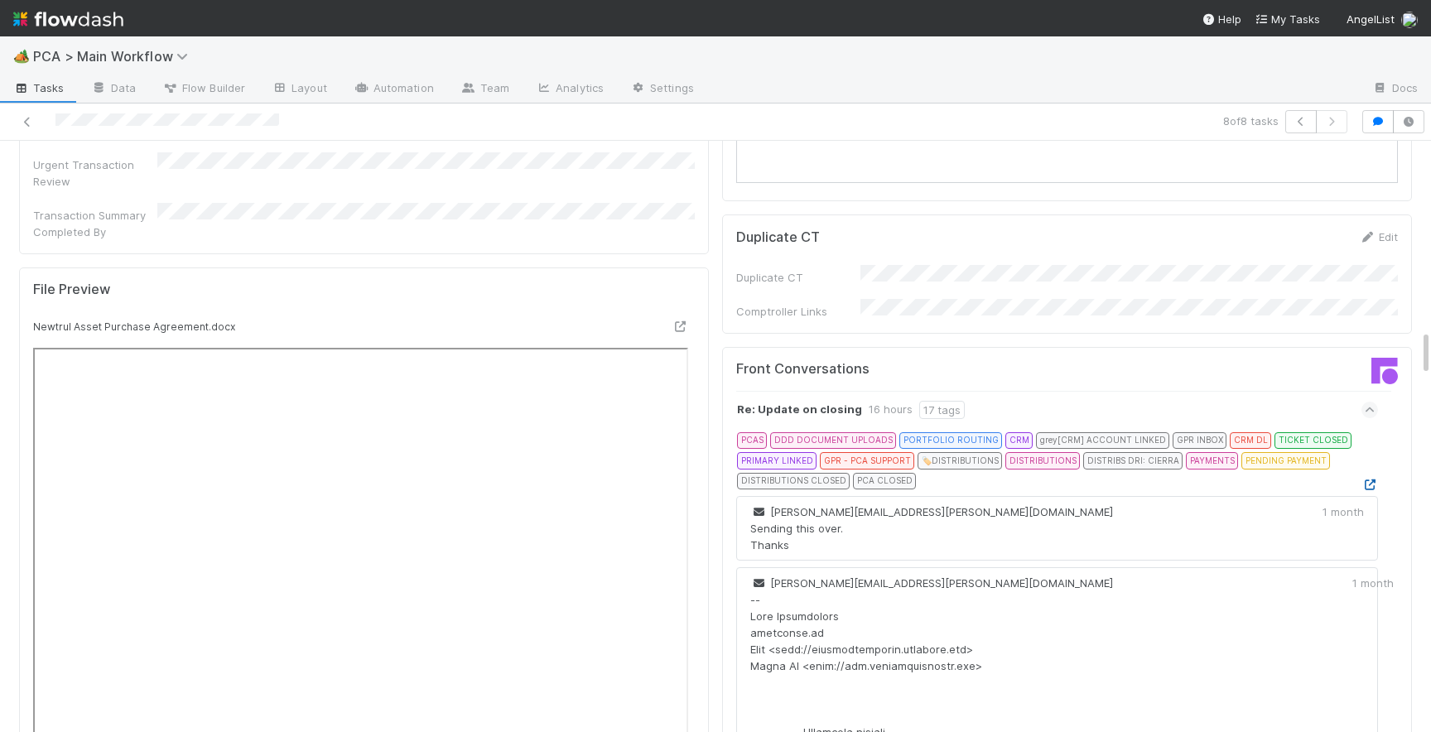
click at [1369, 479] on icon at bounding box center [1369, 484] width 17 height 11
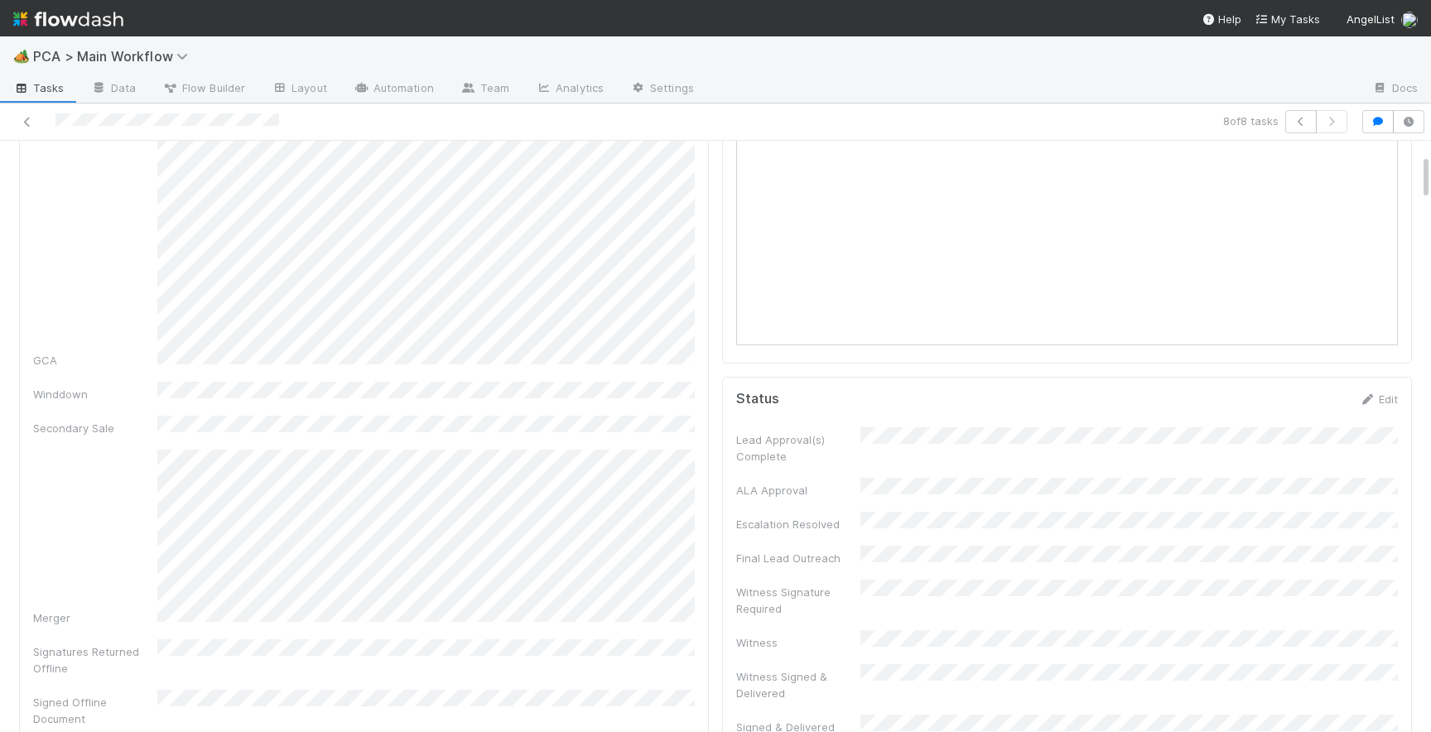
scroll to position [0, 0]
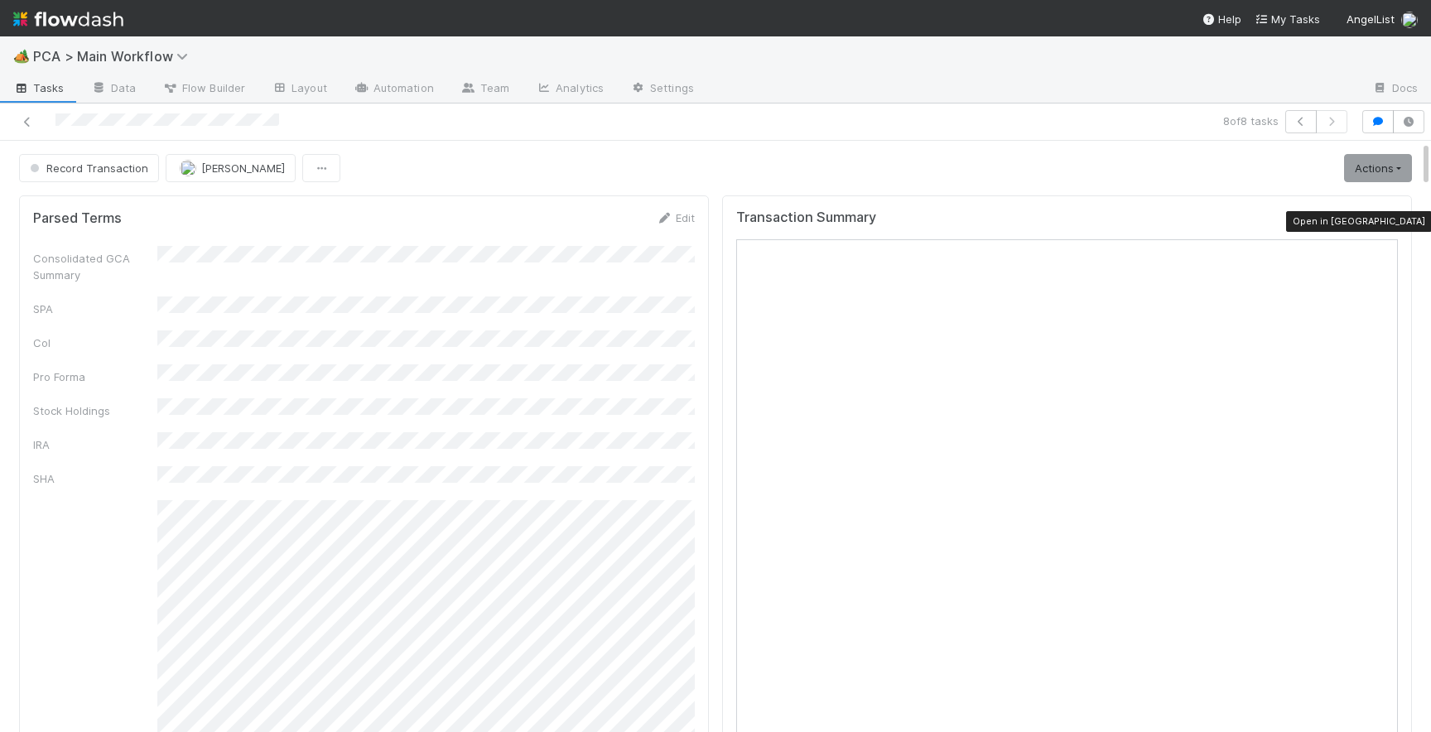
click at [1391, 219] on icon at bounding box center [1389, 221] width 17 height 11
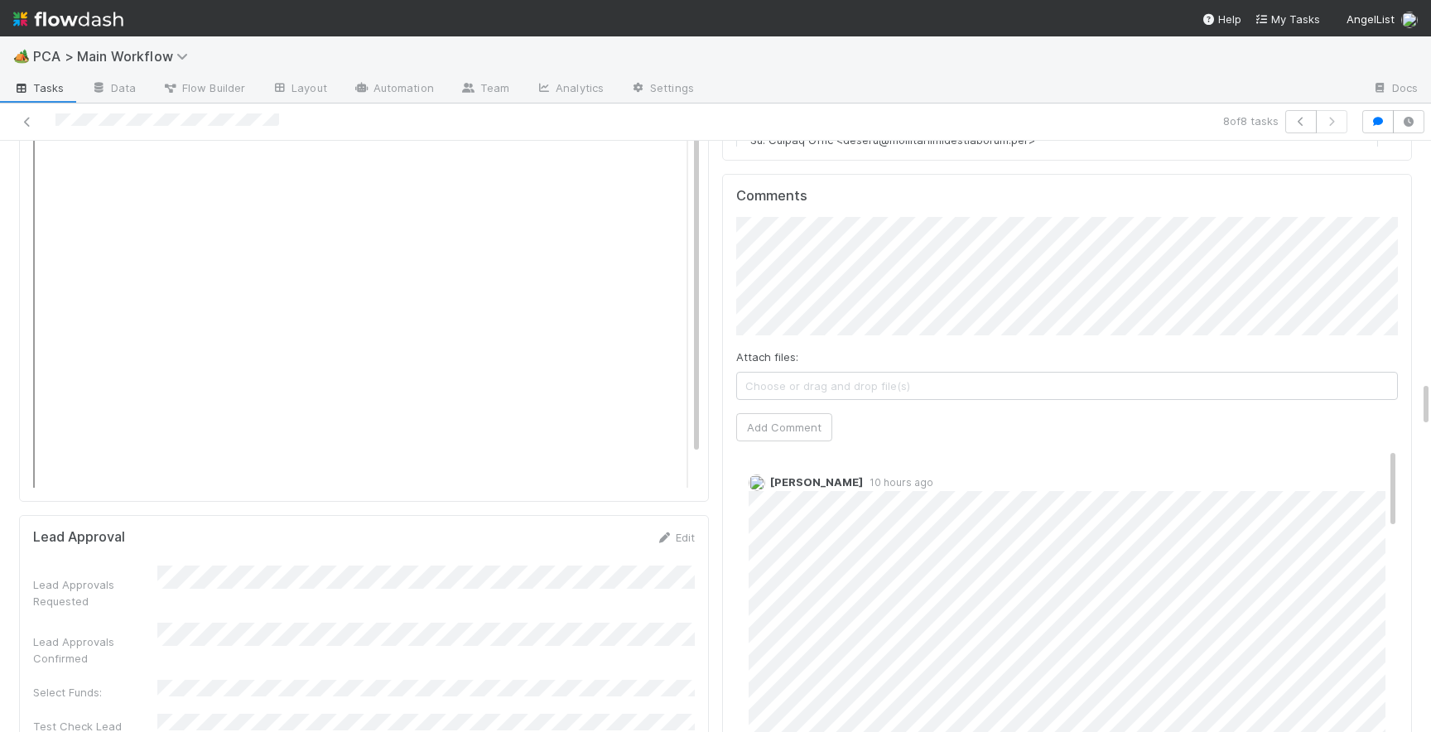
scroll to position [3006, 0]
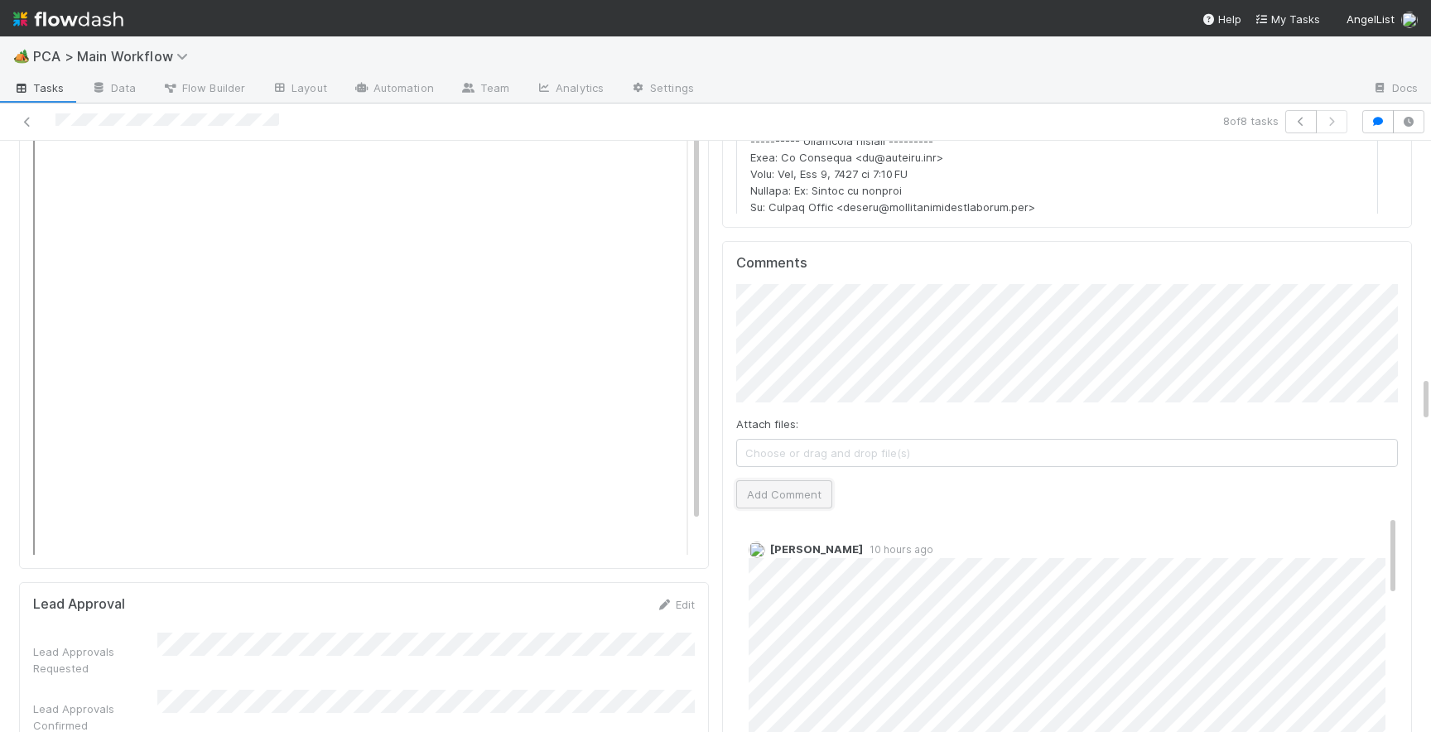
click at [764, 480] on button "Add Comment" at bounding box center [784, 494] width 96 height 28
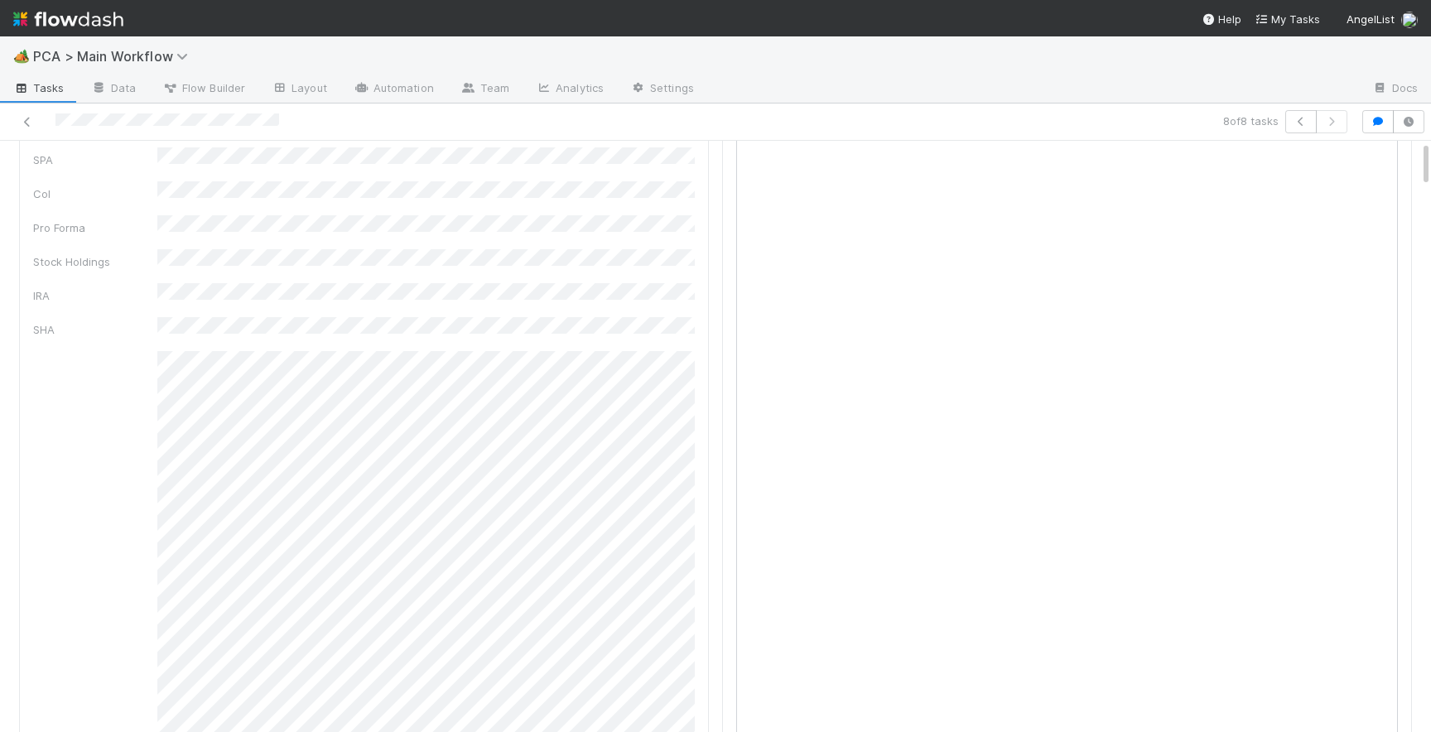
scroll to position [0, 0]
click at [102, 173] on span "Record Transaction" at bounding box center [88, 167] width 122 height 13
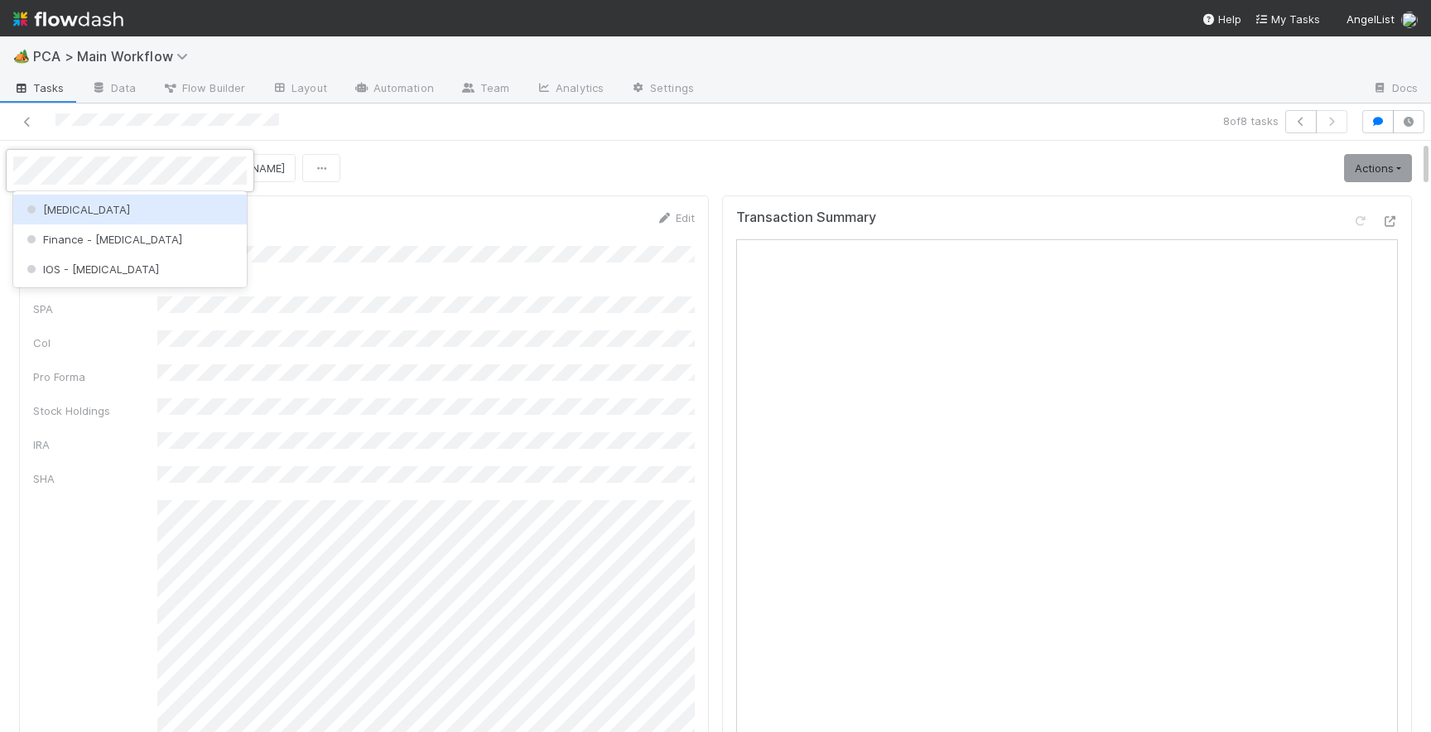
click at [100, 213] on div "[MEDICAL_DATA]" at bounding box center [130, 210] width 234 height 30
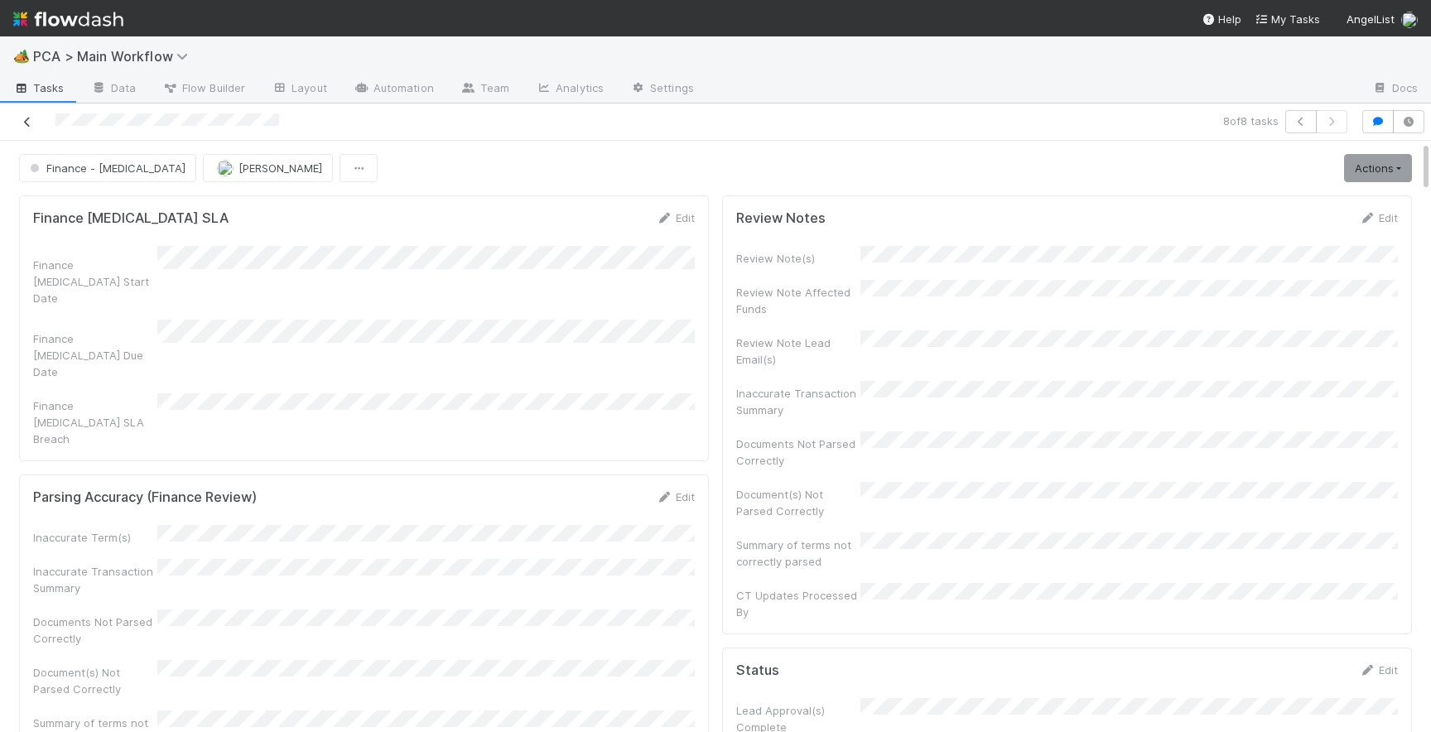
click at [24, 119] on icon at bounding box center [27, 122] width 17 height 11
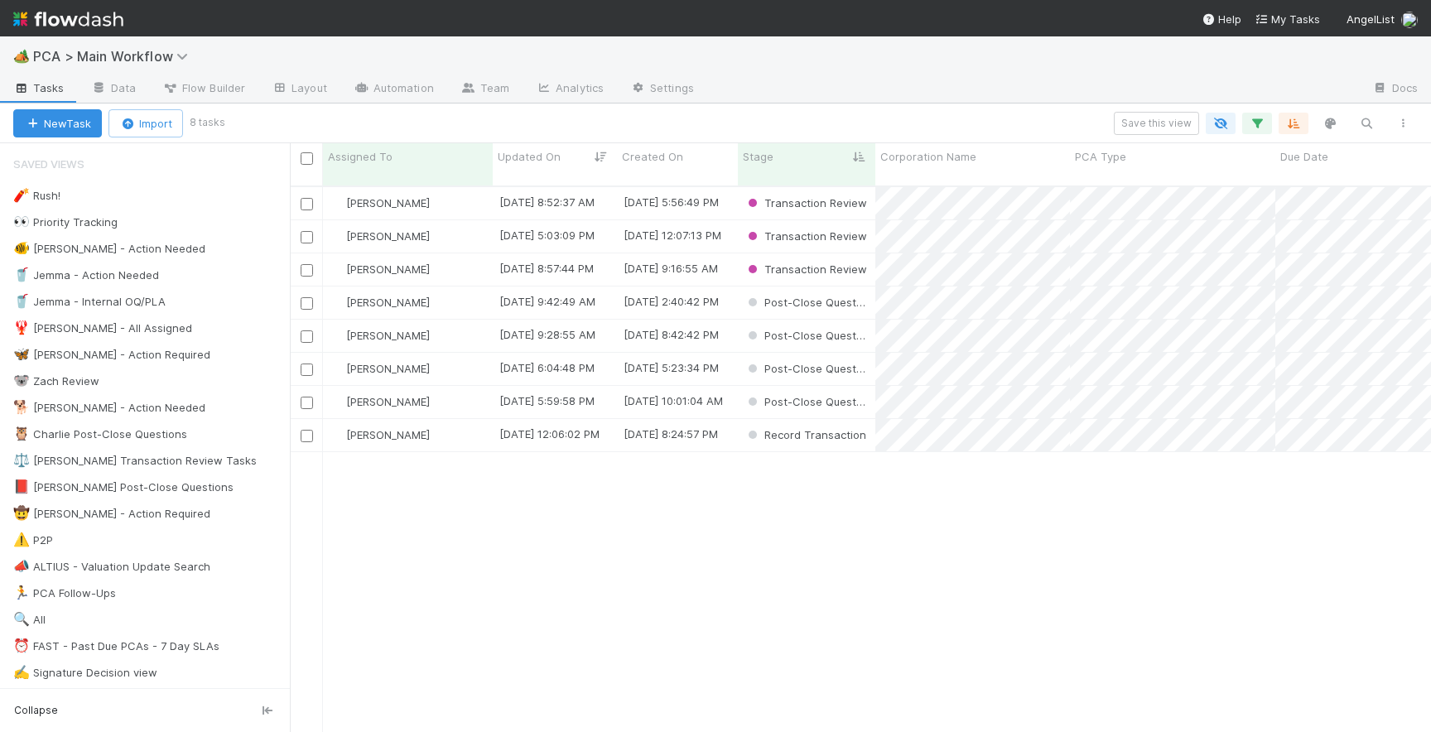
scroll to position [0, 1]
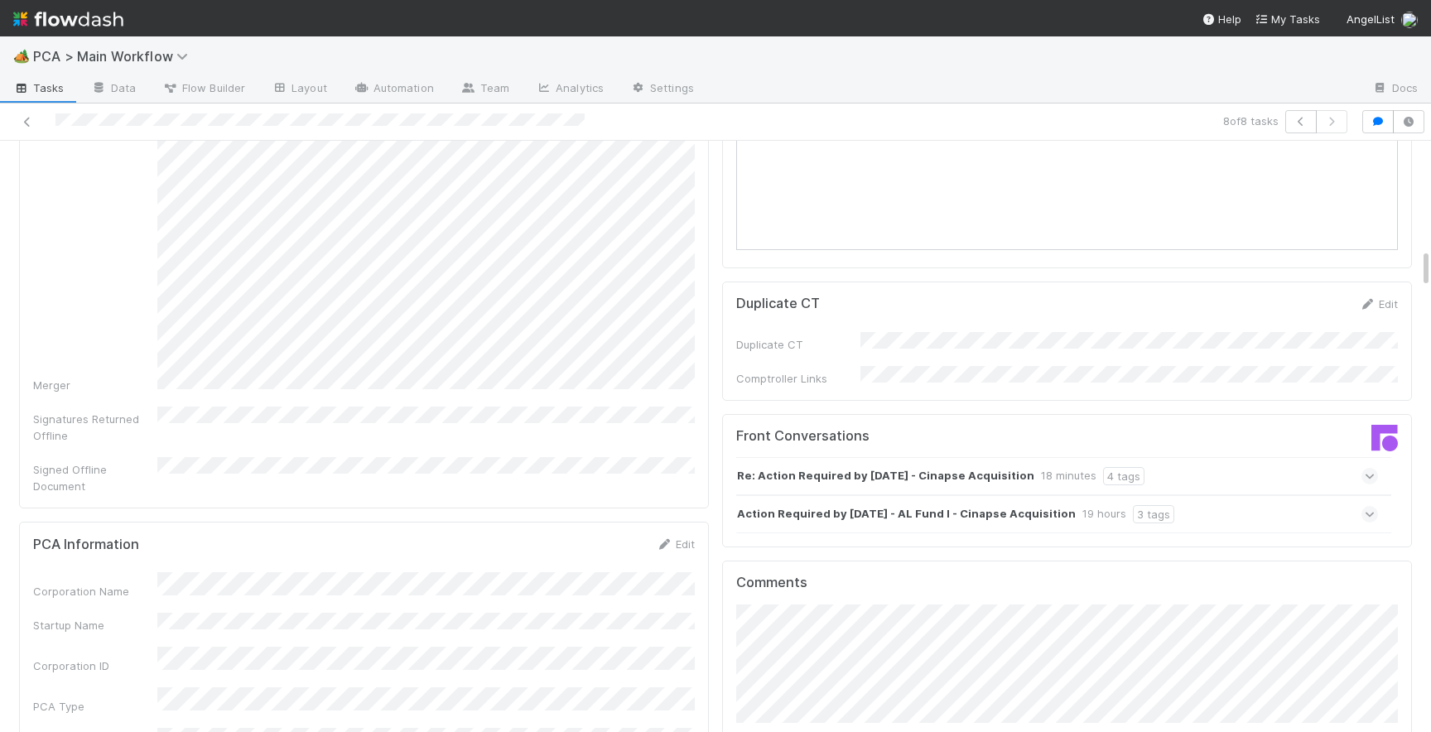
scroll to position [1642, 0]
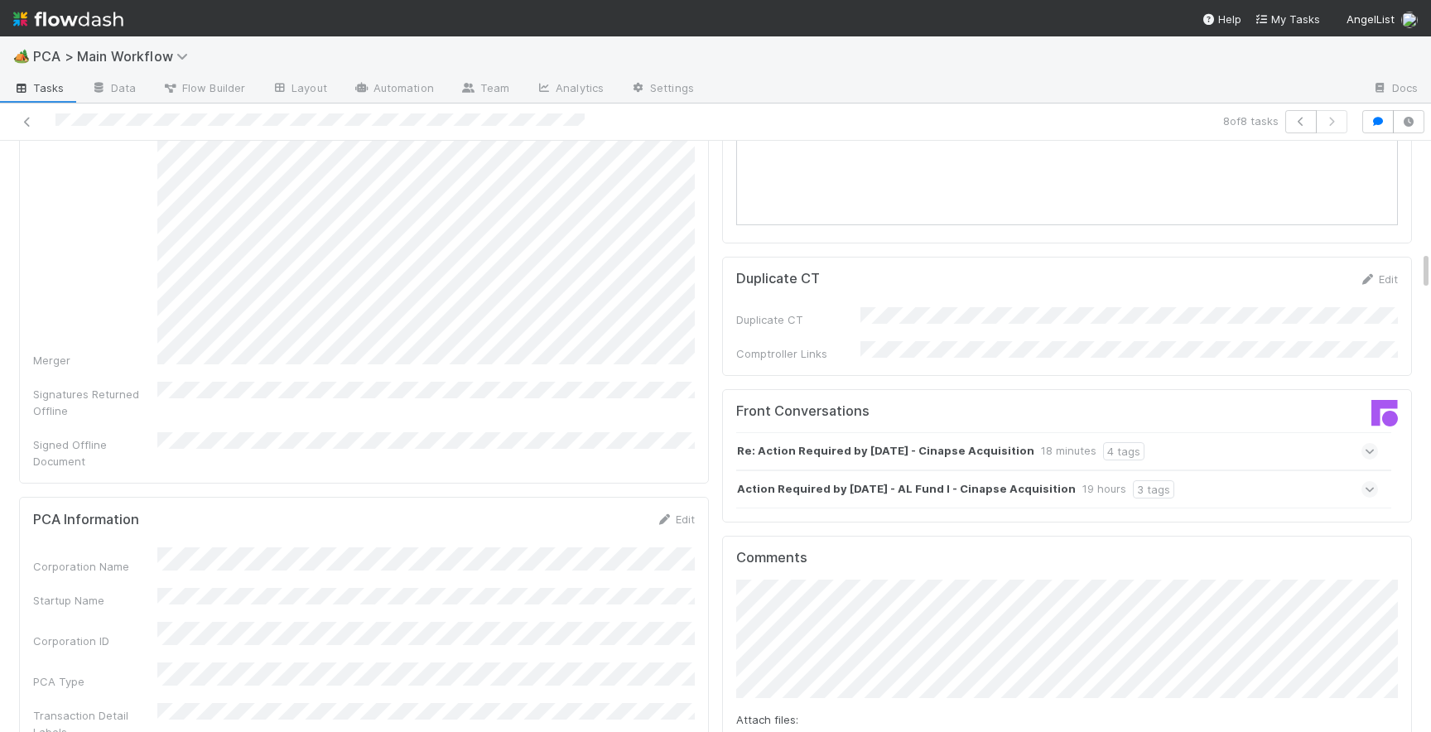
click at [1368, 443] on icon at bounding box center [1370, 451] width 11 height 17
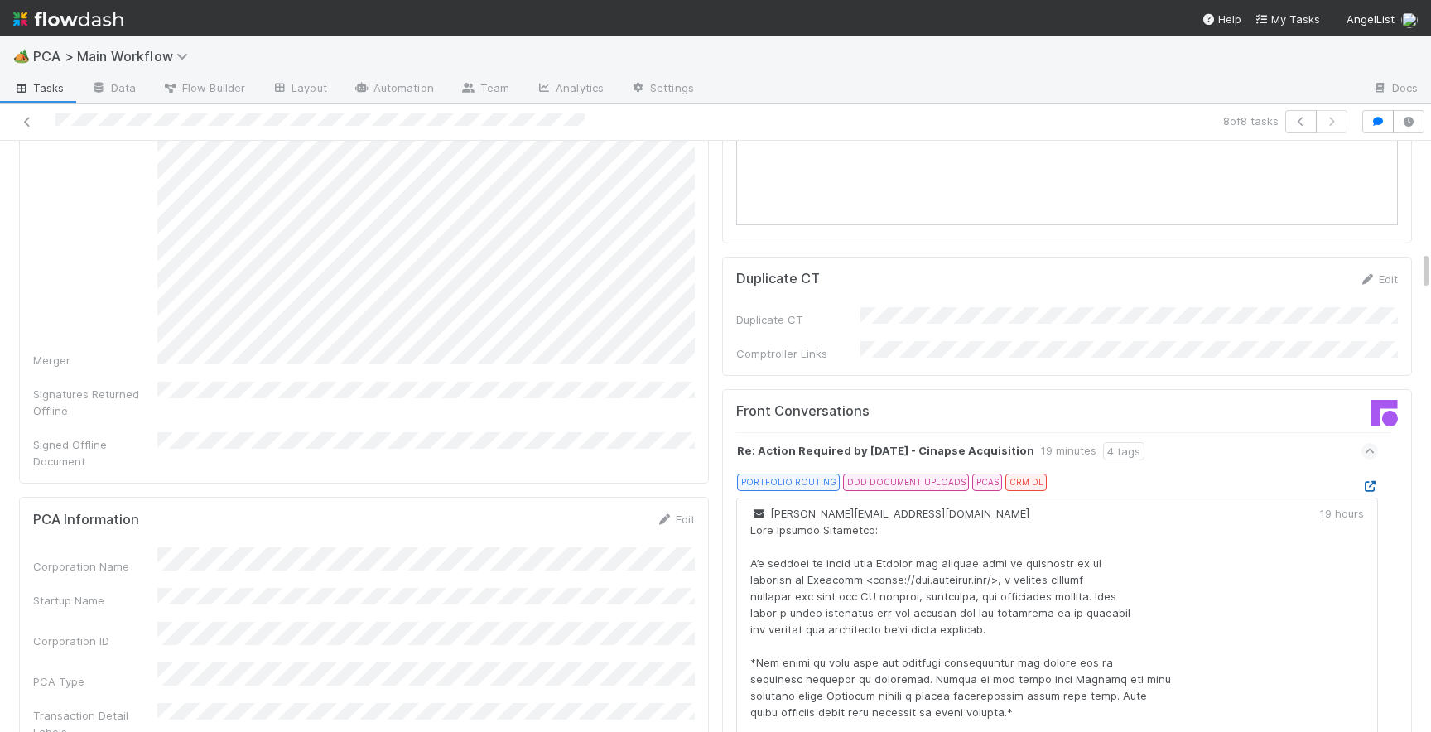
click at [1370, 481] on icon at bounding box center [1369, 486] width 17 height 11
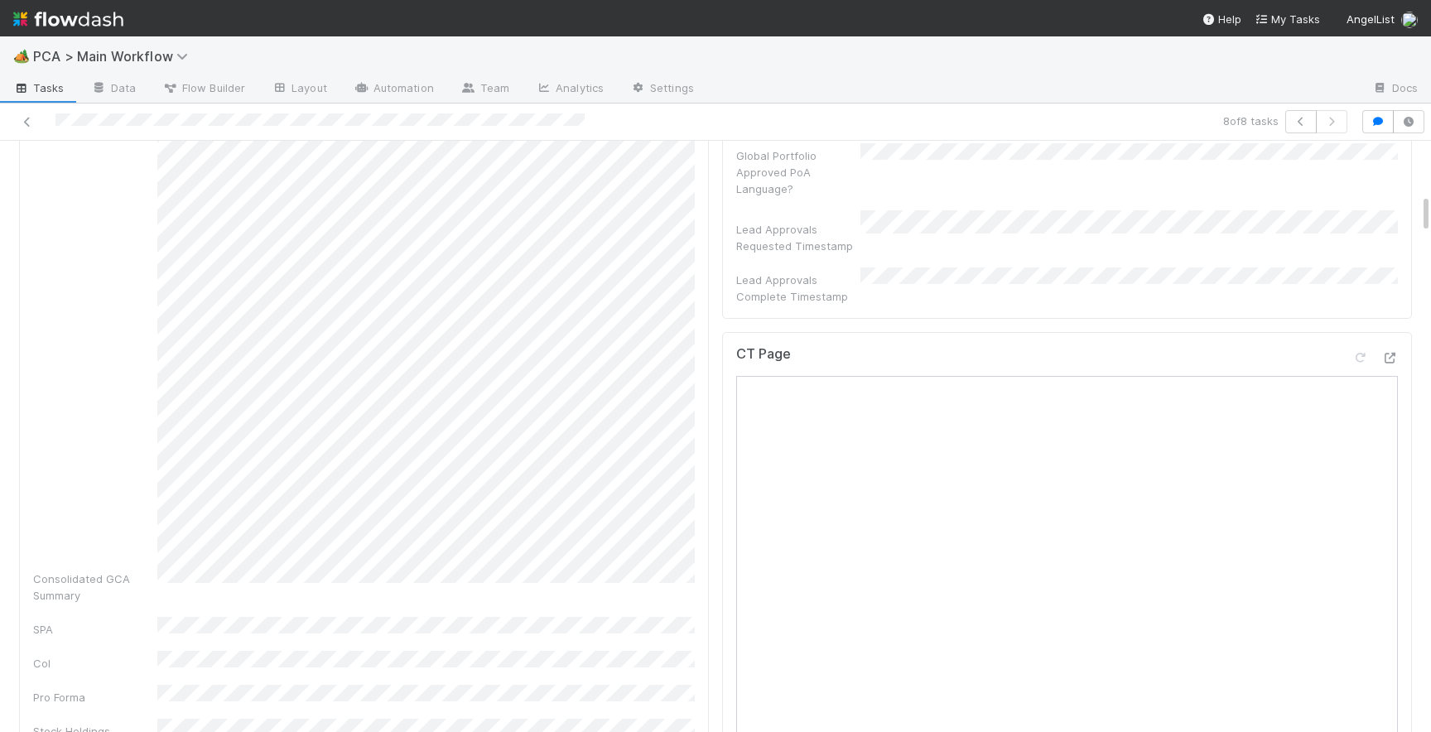
scroll to position [762, 0]
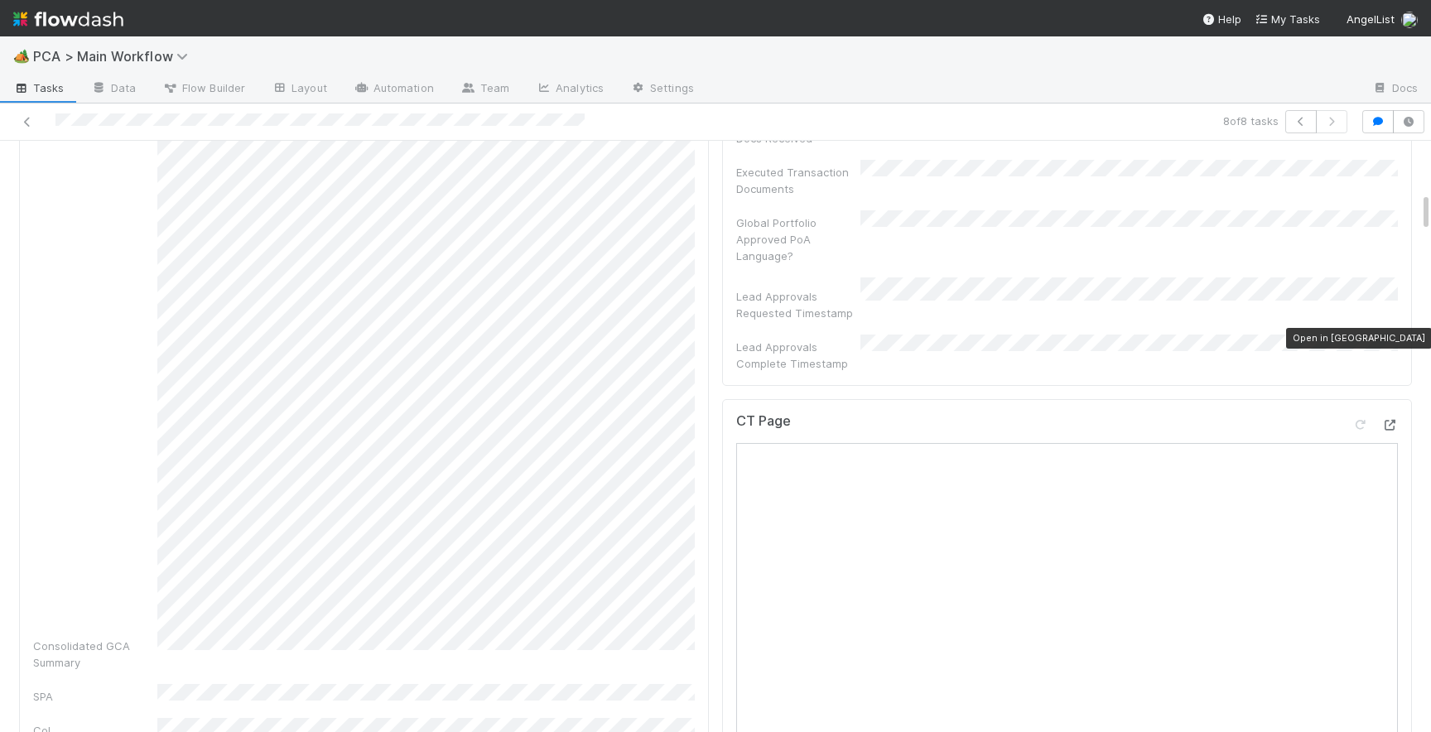
click at [1392, 420] on icon at bounding box center [1389, 425] width 17 height 11
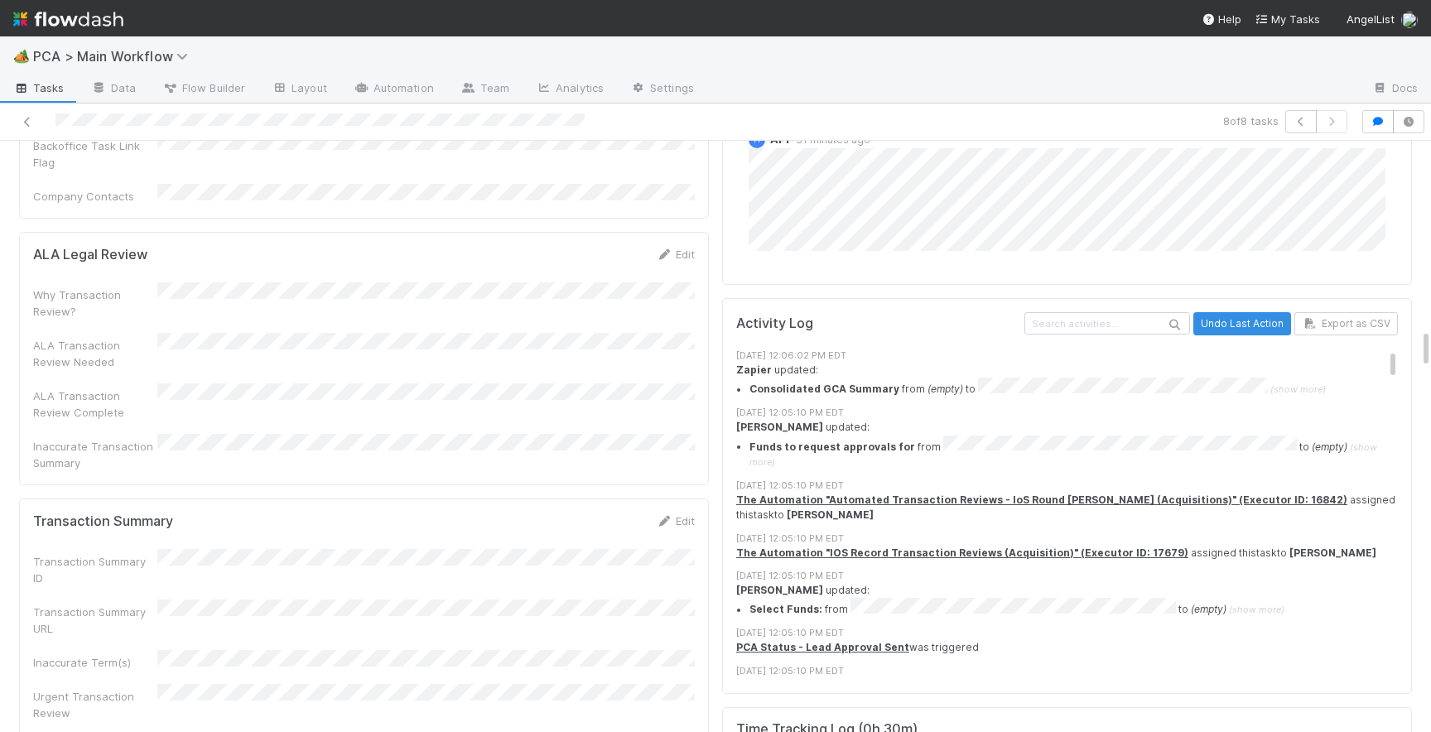
scroll to position [2829, 0]
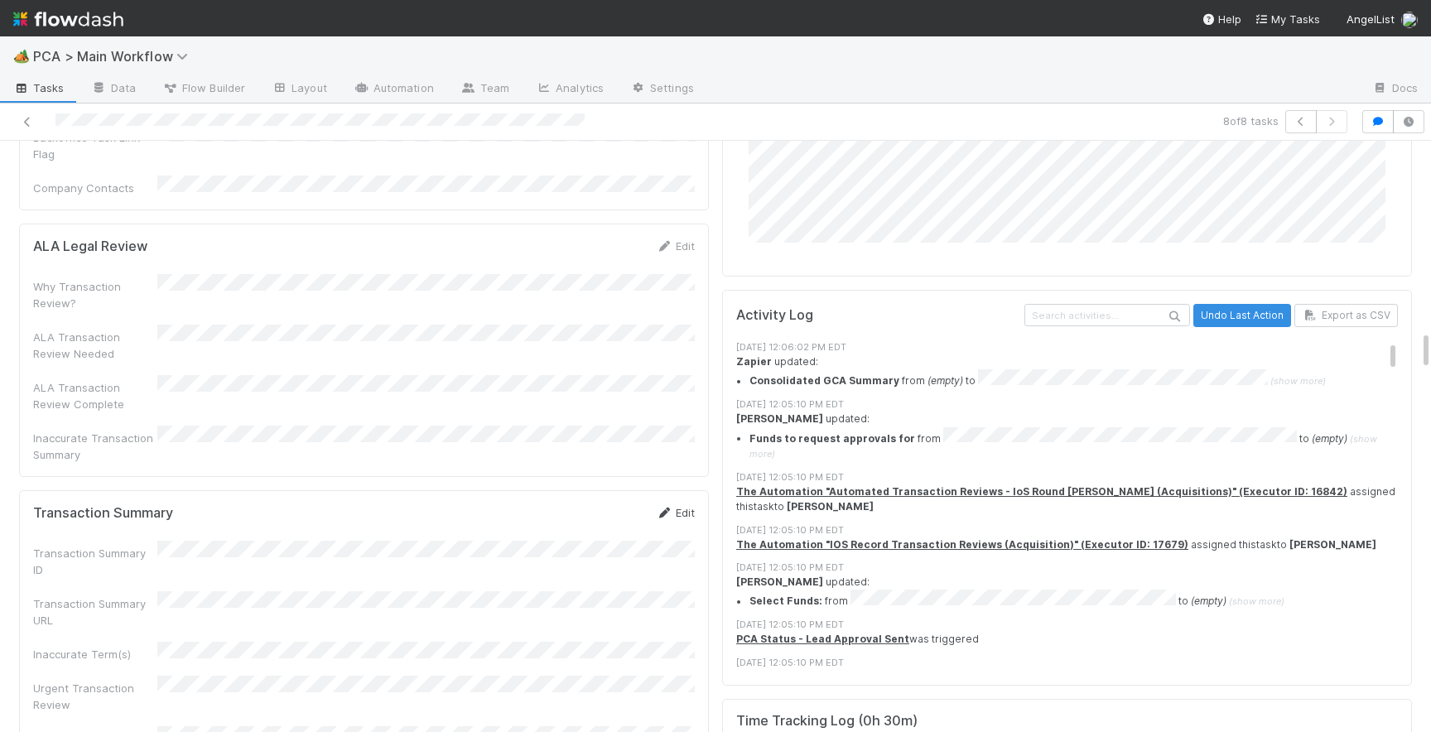
click at [675, 506] on link "Edit" at bounding box center [675, 512] width 39 height 13
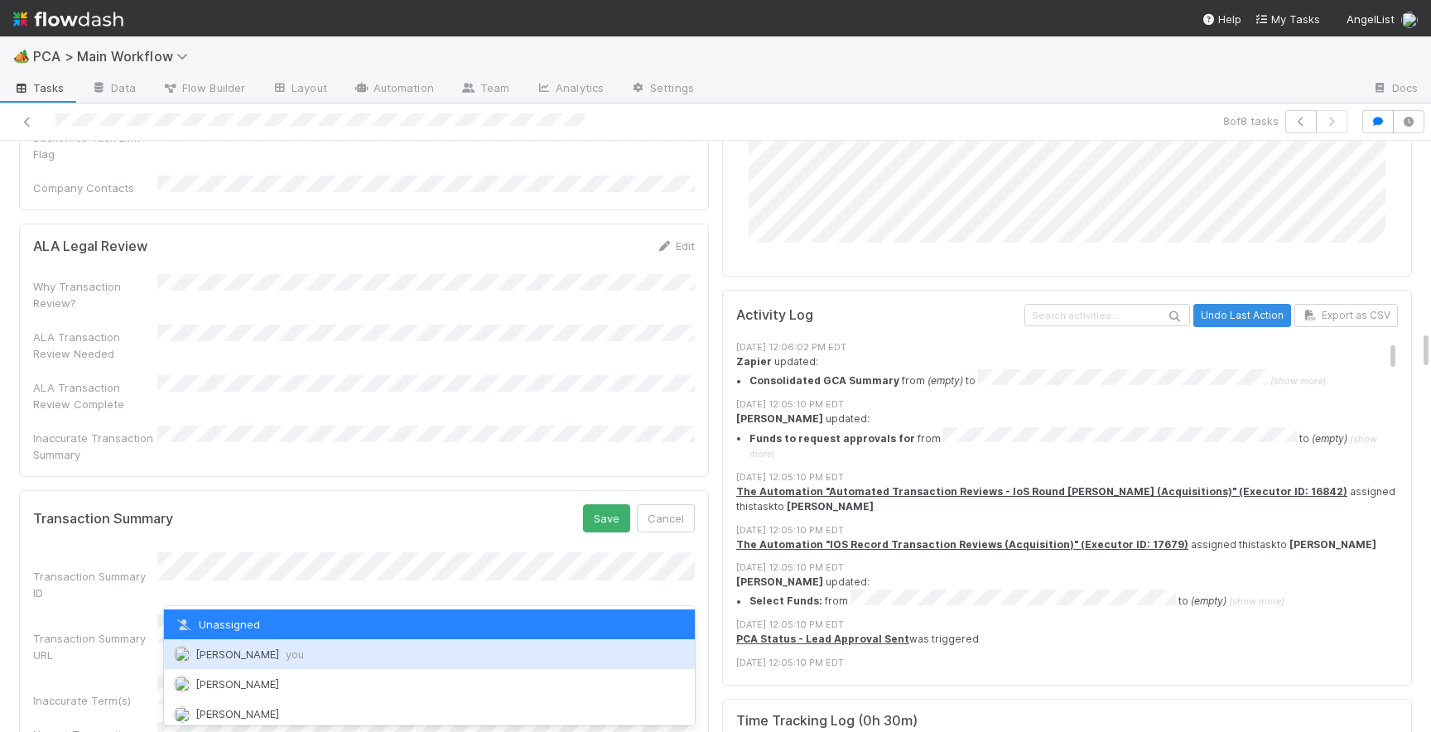
click at [240, 653] on span "[PERSON_NAME] you" at bounding box center [249, 654] width 108 height 13
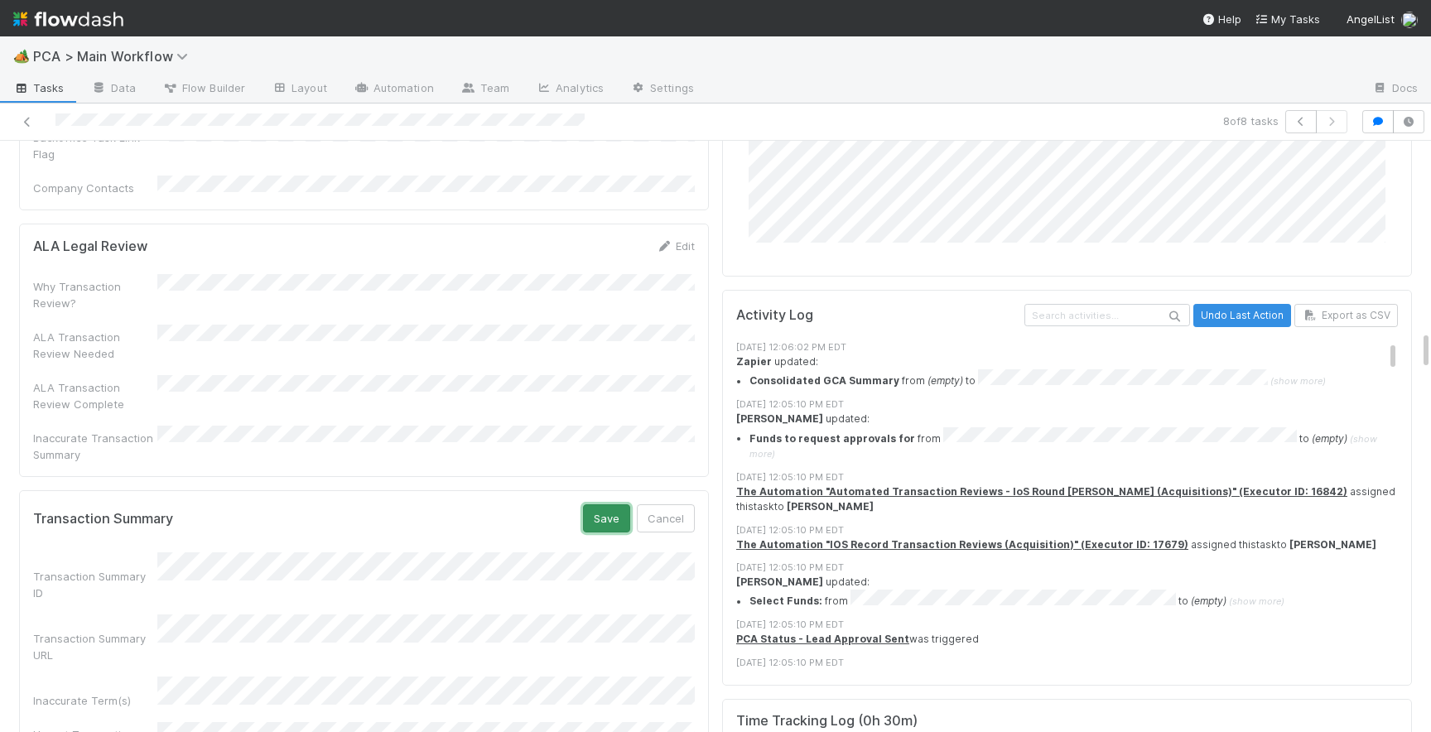
click at [590, 504] on button "Save" at bounding box center [606, 518] width 47 height 28
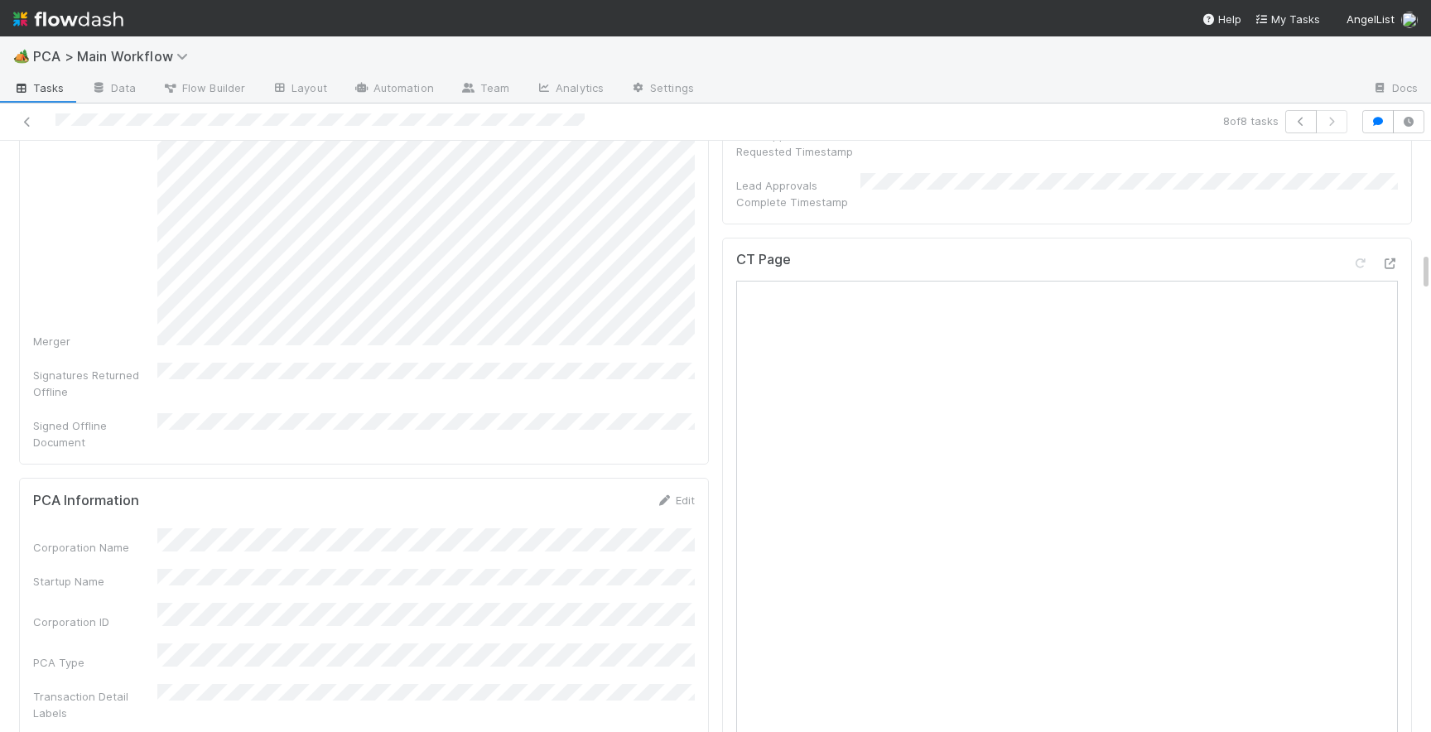
scroll to position [1697, 0]
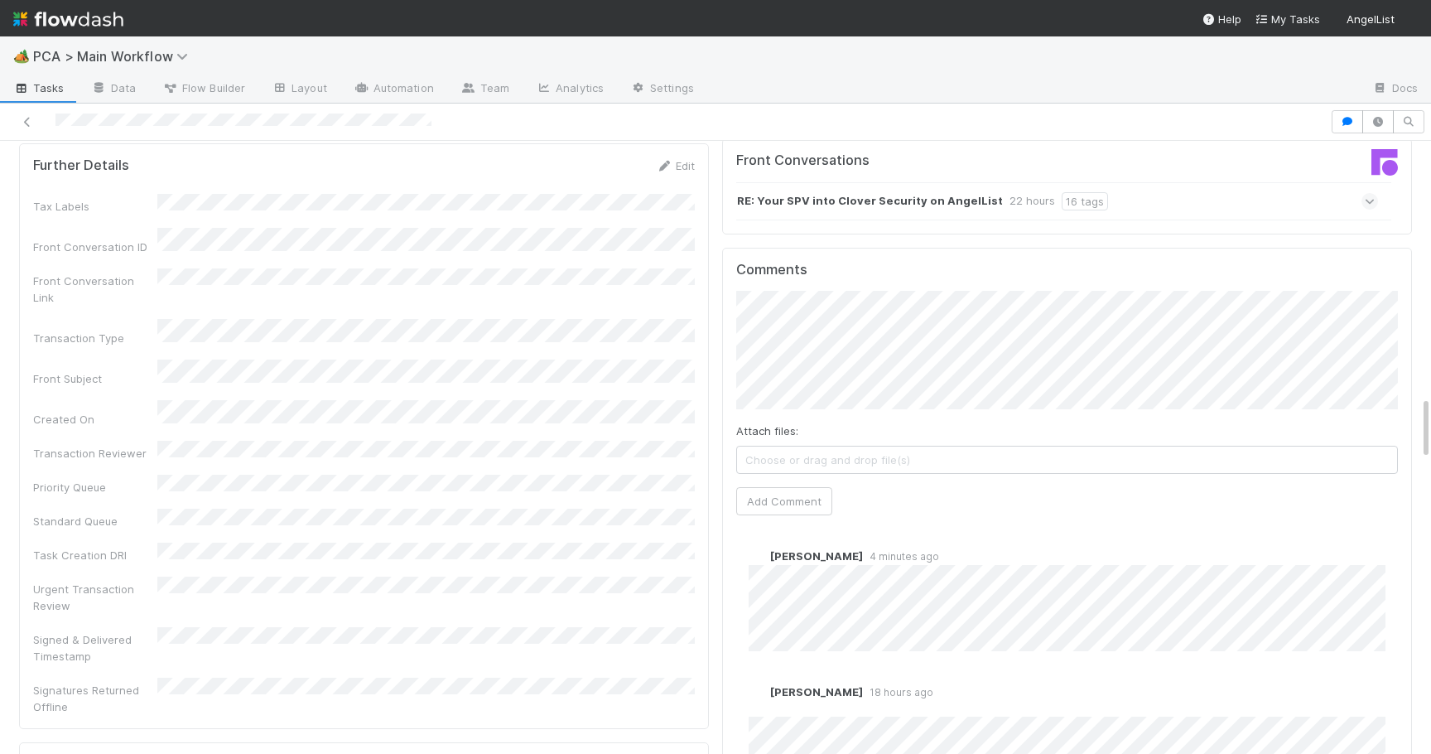
scroll to position [2356, 0]
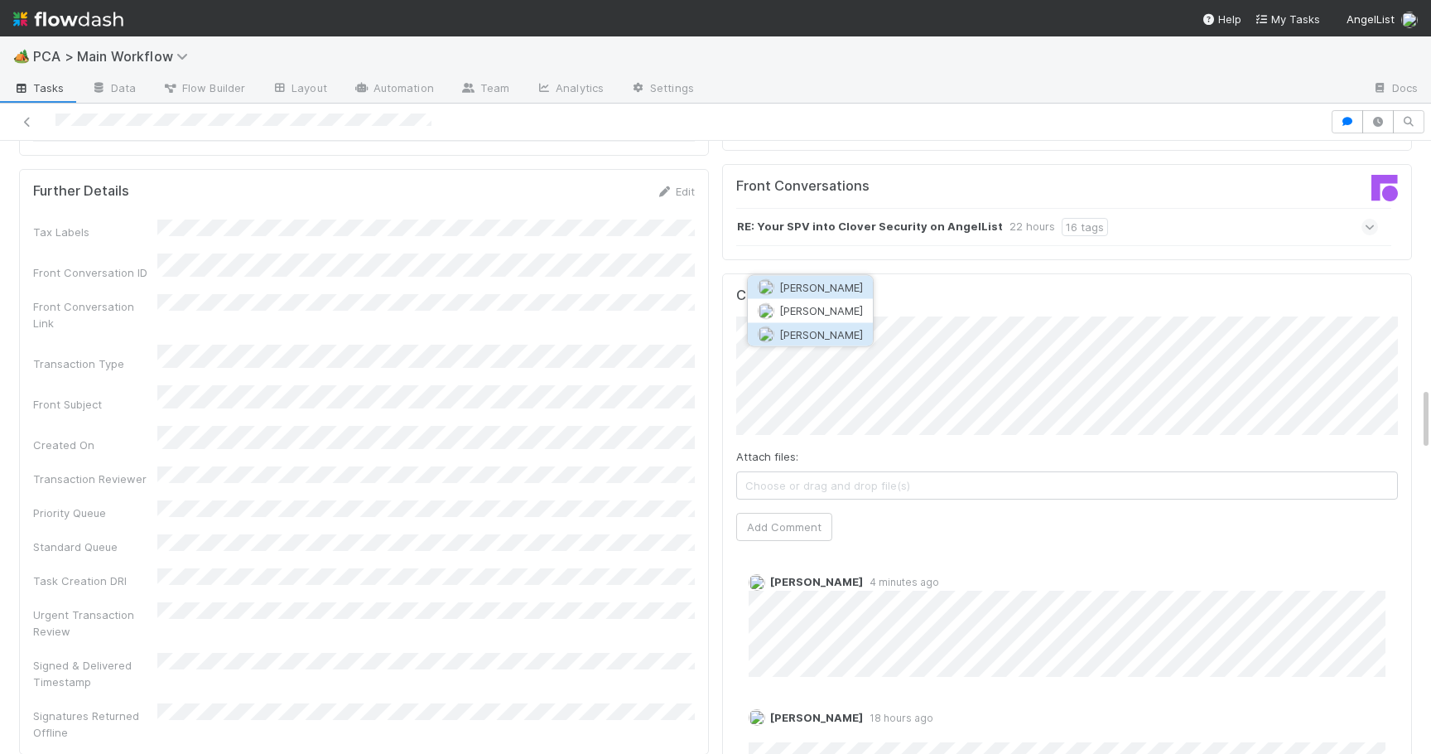
click at [853, 330] on span "[PERSON_NAME]" at bounding box center [821, 333] width 84 height 13
click at [766, 472] on span "Choose or drag and drop file(s)" at bounding box center [1067, 485] width 660 height 27
click at [791, 513] on button "Add Comment" at bounding box center [784, 527] width 96 height 28
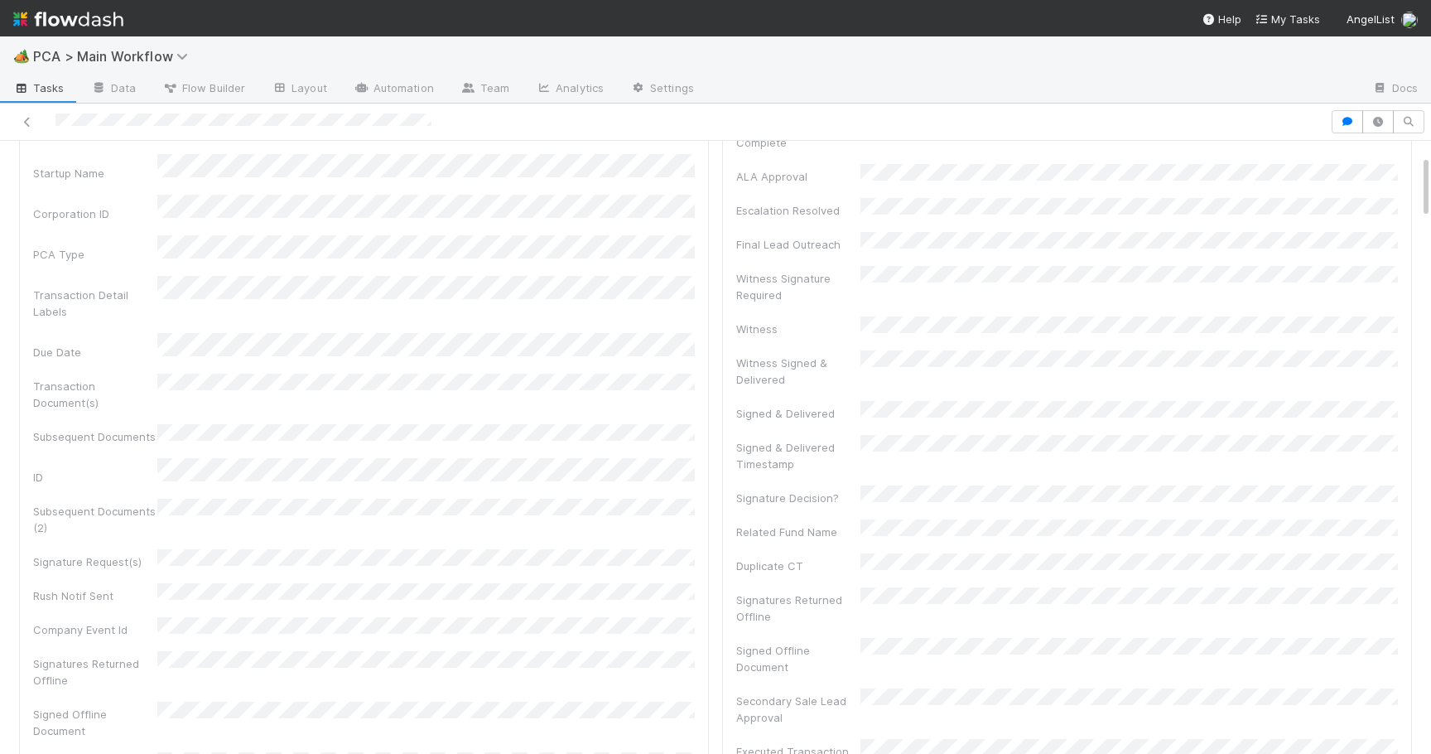
scroll to position [0, 0]
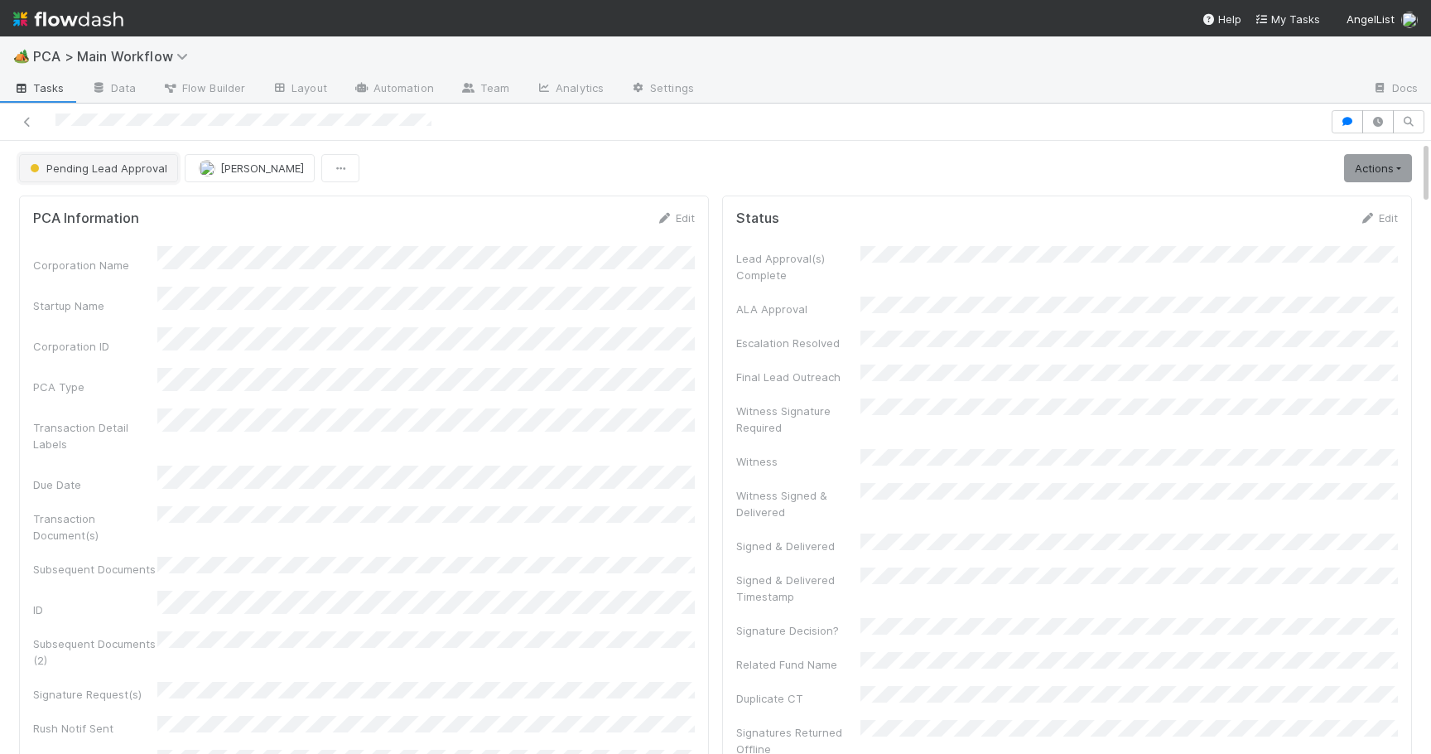
click at [109, 174] on button "Pending Lead Approval" at bounding box center [98, 168] width 159 height 28
click at [97, 210] on div "RTBS" at bounding box center [130, 210] width 234 height 30
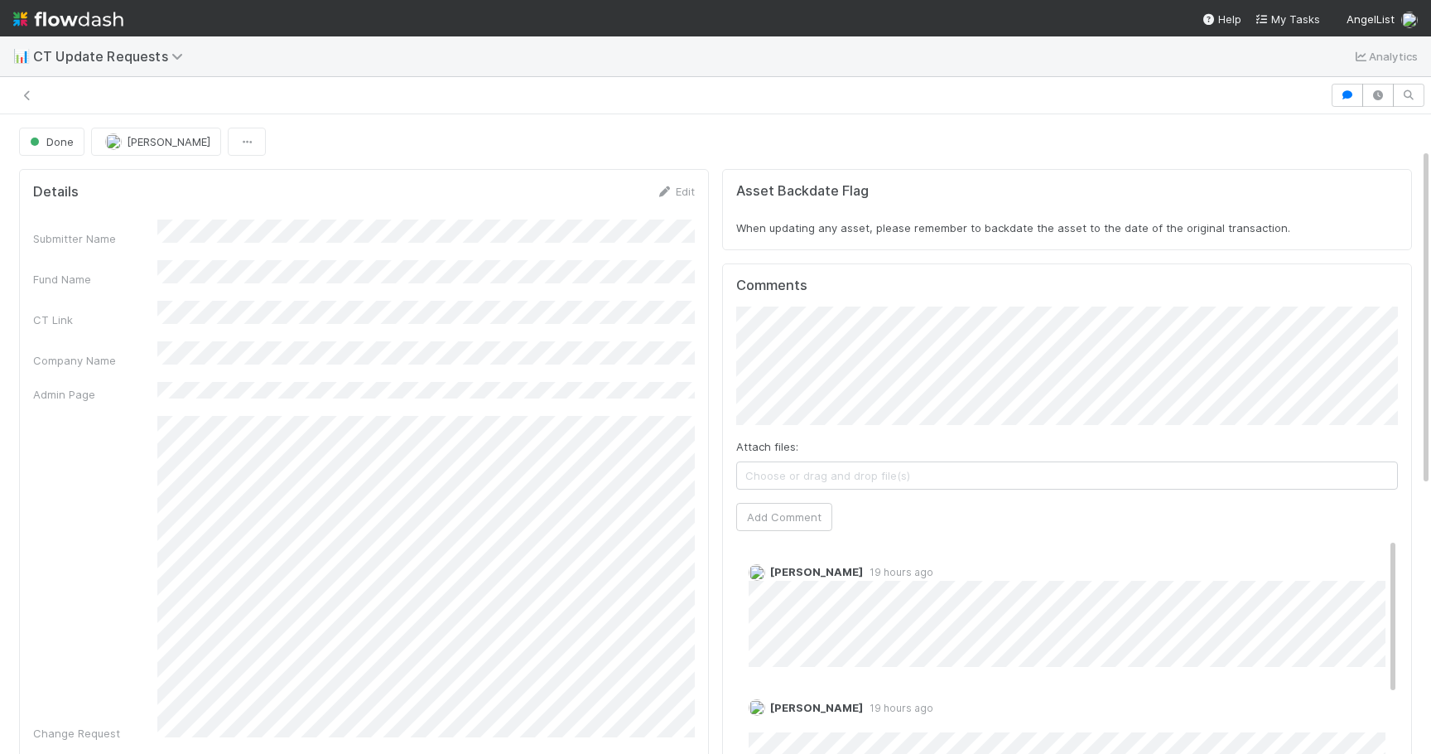
scroll to position [65, 0]
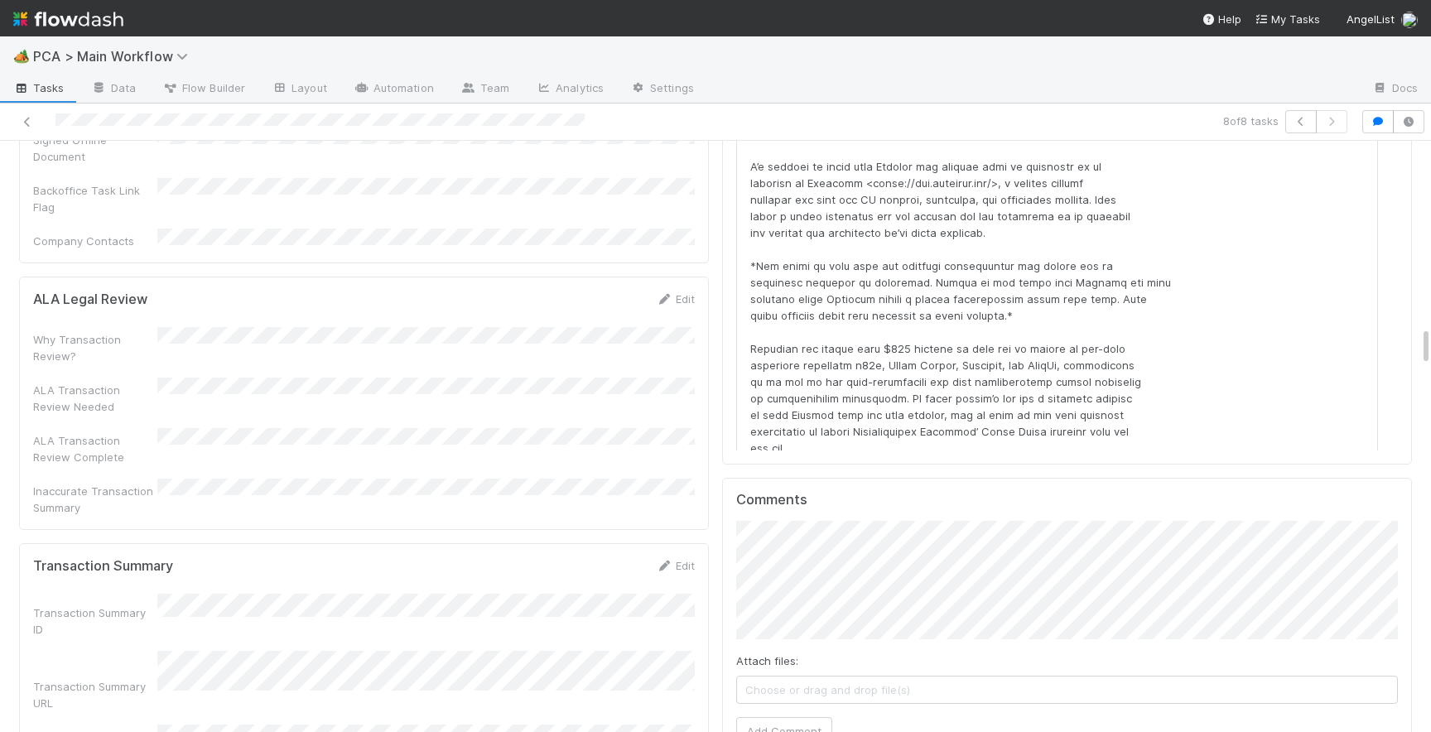
scroll to position [2793, 0]
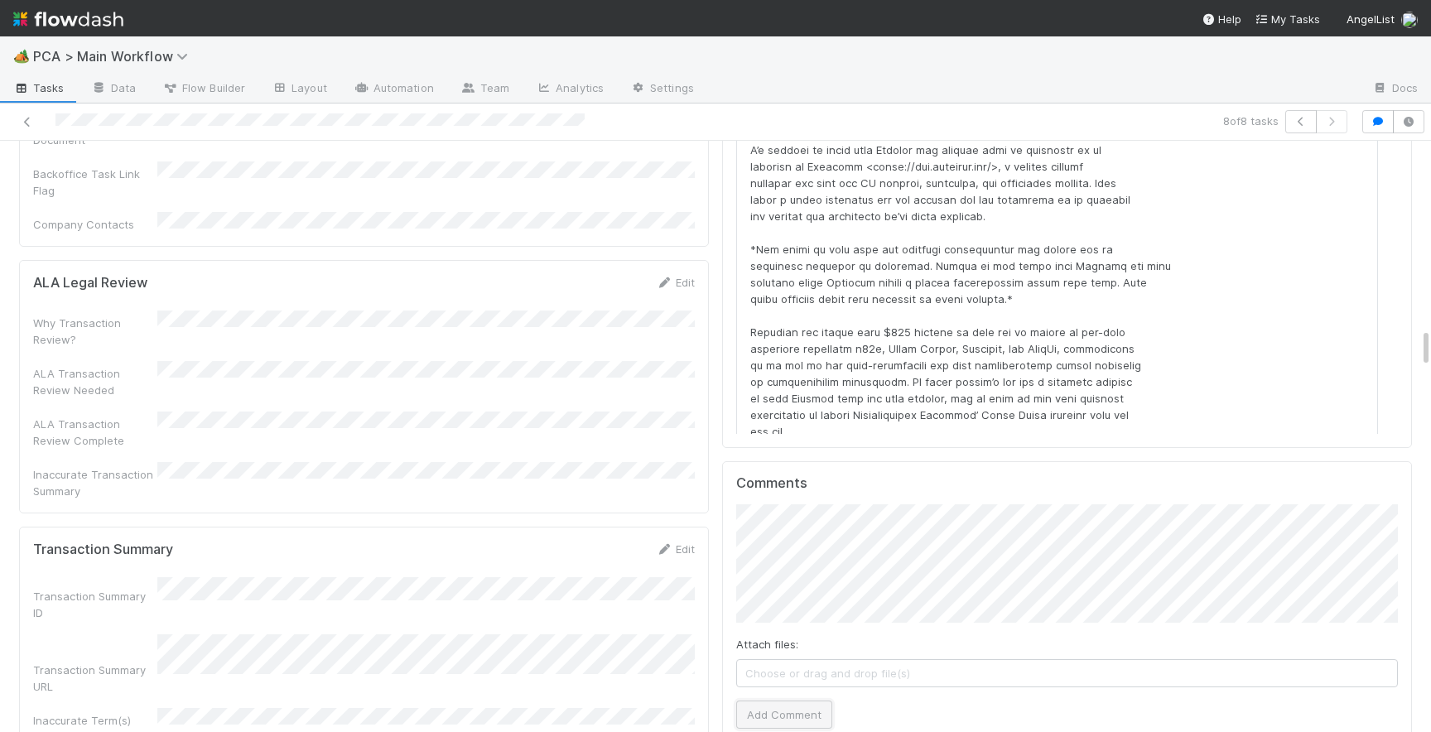
click at [784, 701] on button "Add Comment" at bounding box center [784, 715] width 96 height 28
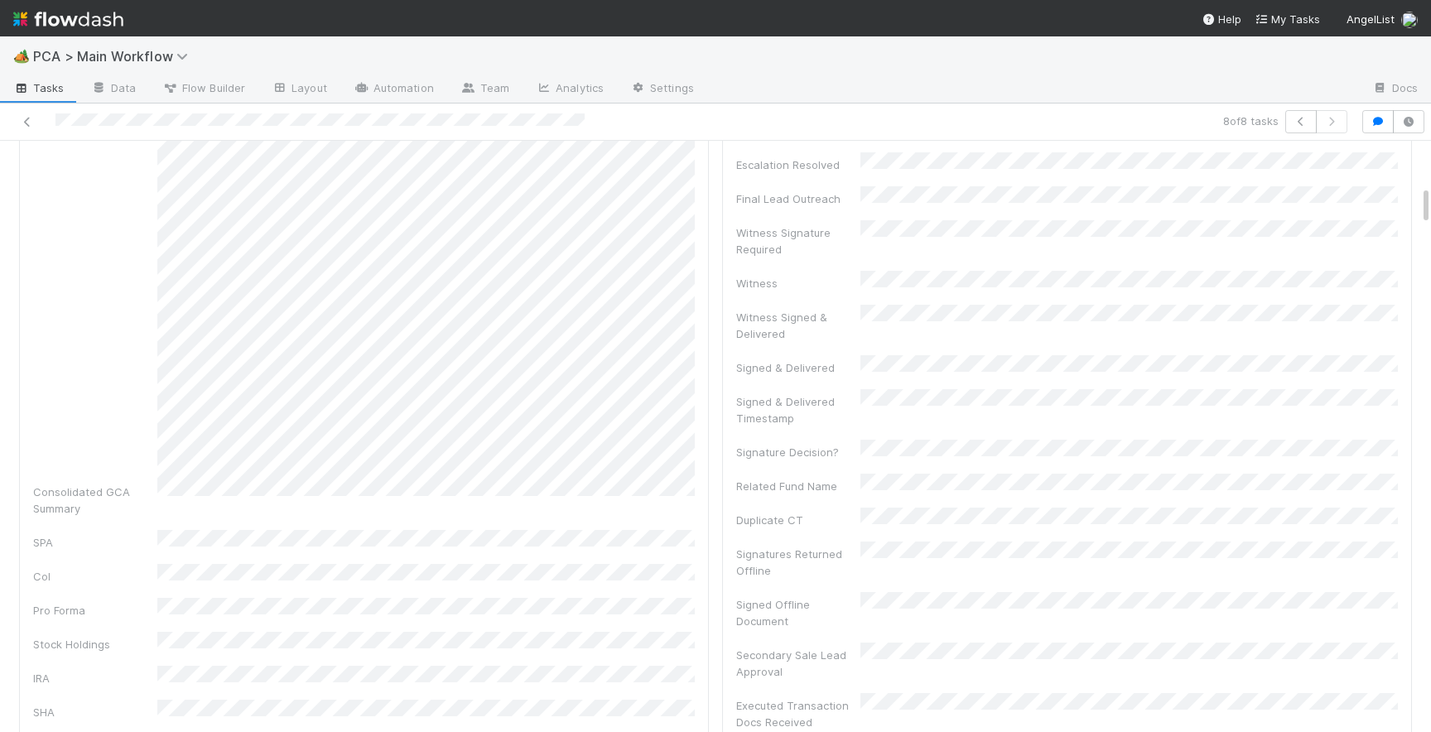
scroll to position [0, 0]
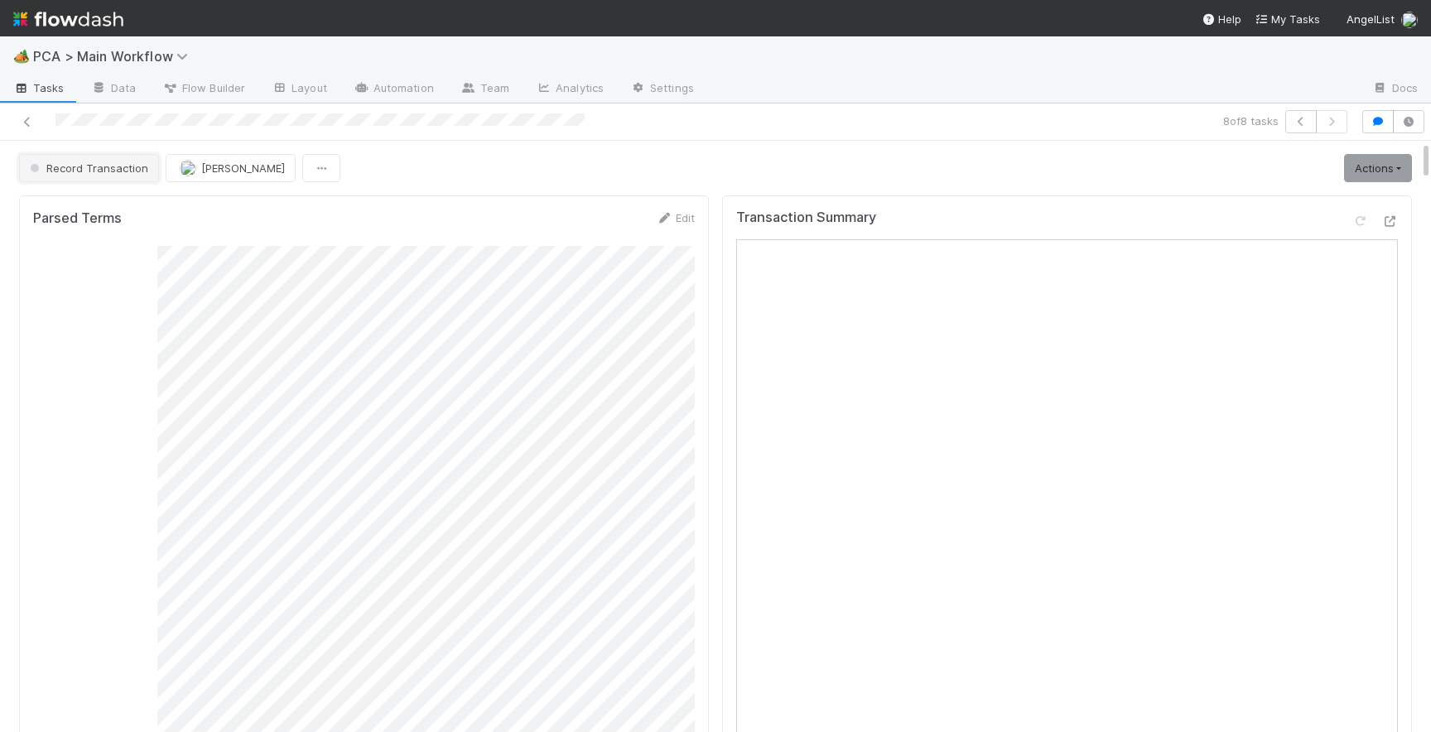
click at [113, 171] on span "Record Transaction" at bounding box center [88, 167] width 122 height 13
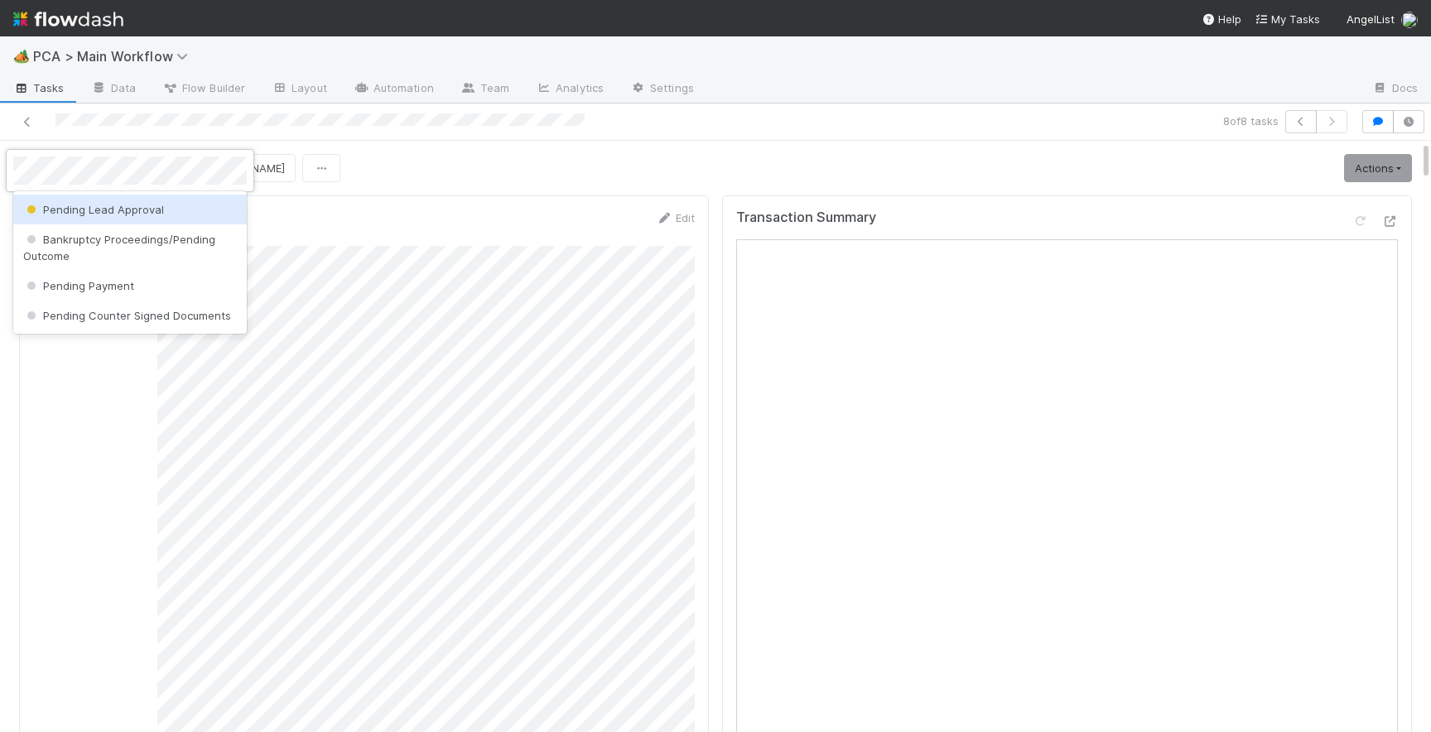
click at [128, 205] on span "Pending Lead Approval" at bounding box center [93, 209] width 141 height 13
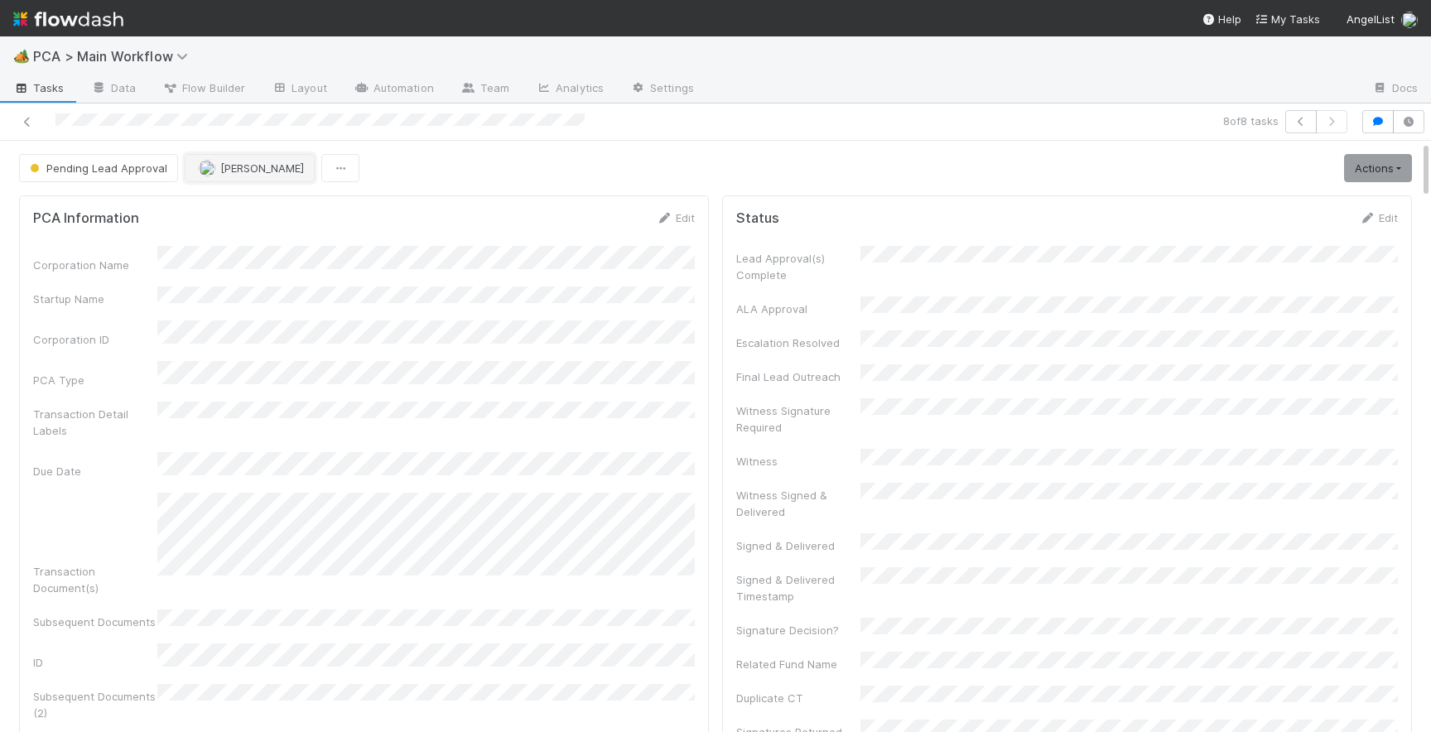
click at [224, 175] on button "[PERSON_NAME]" at bounding box center [250, 168] width 130 height 28
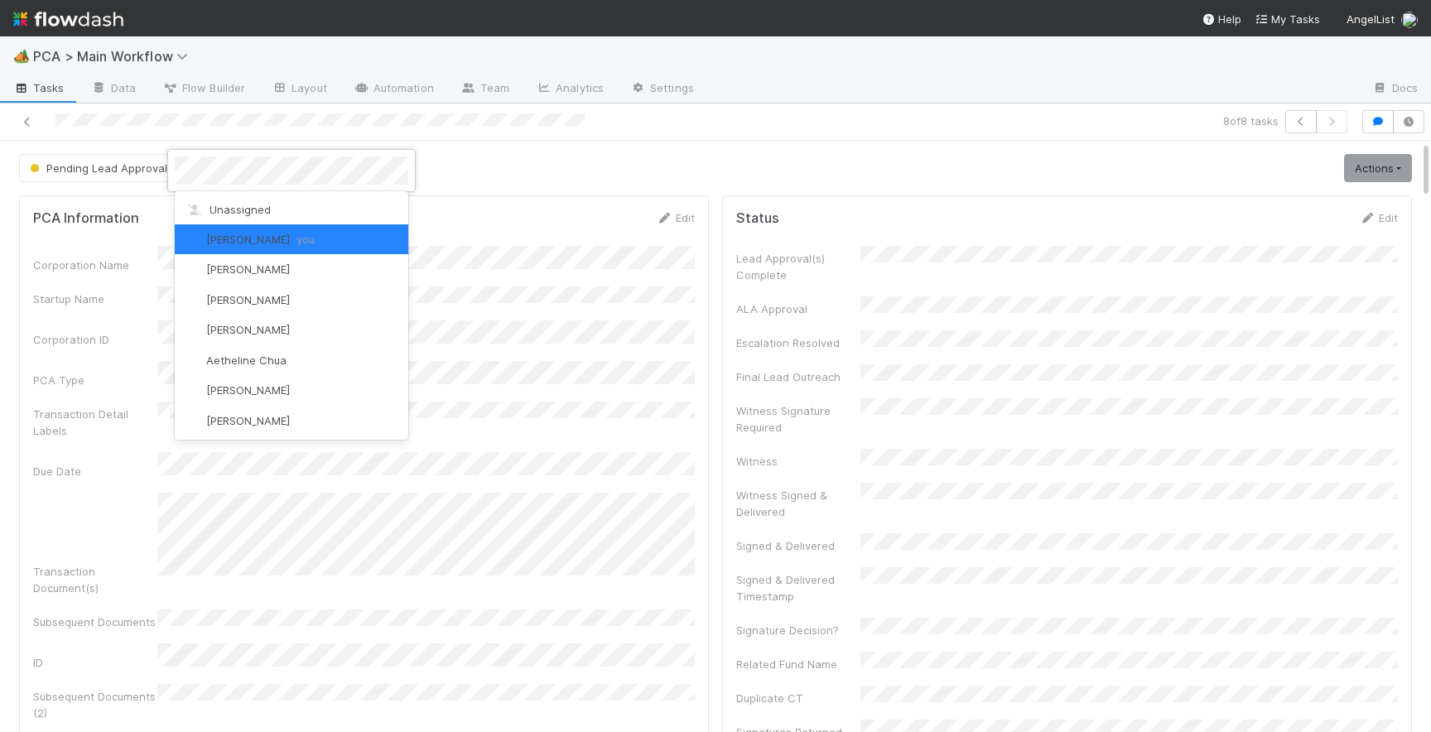
scroll to position [806, 0]
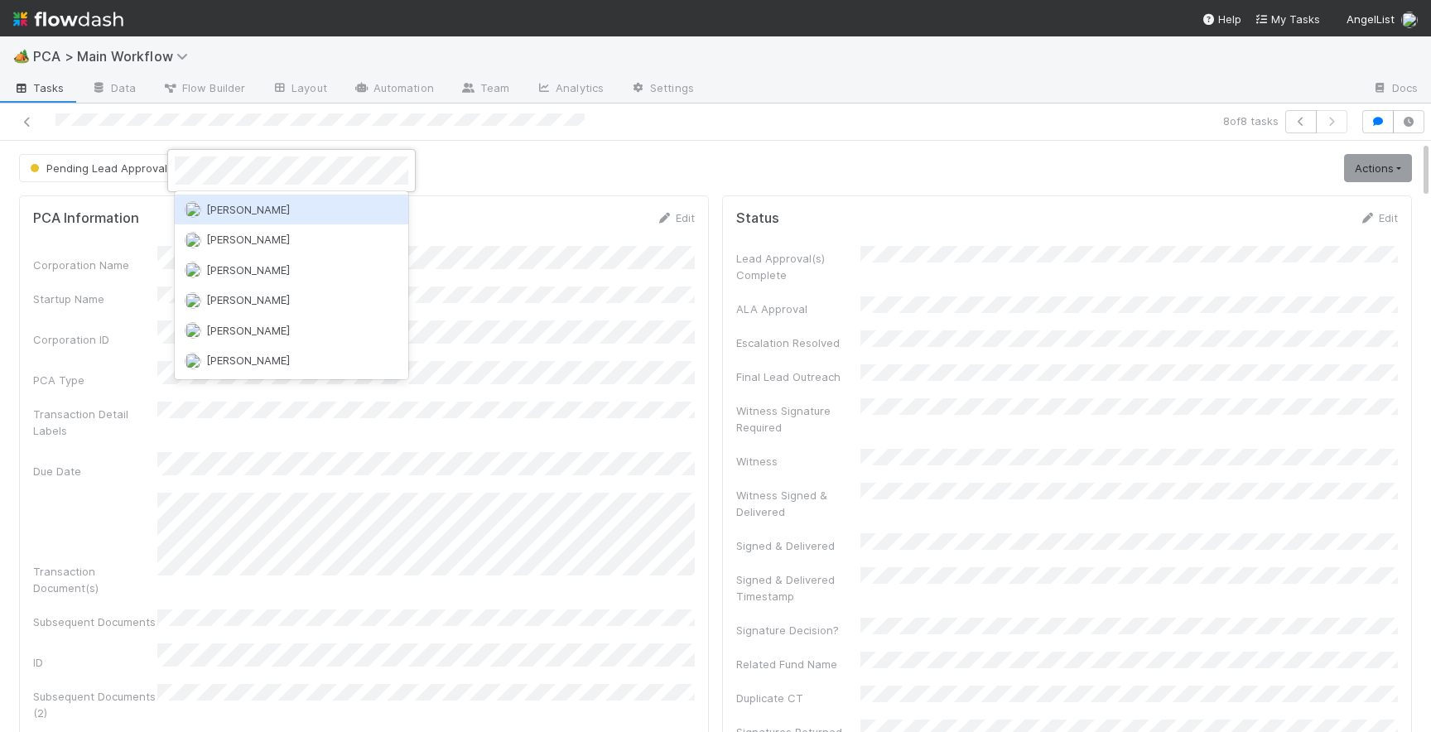
click at [232, 210] on span "[PERSON_NAME]" at bounding box center [248, 209] width 84 height 13
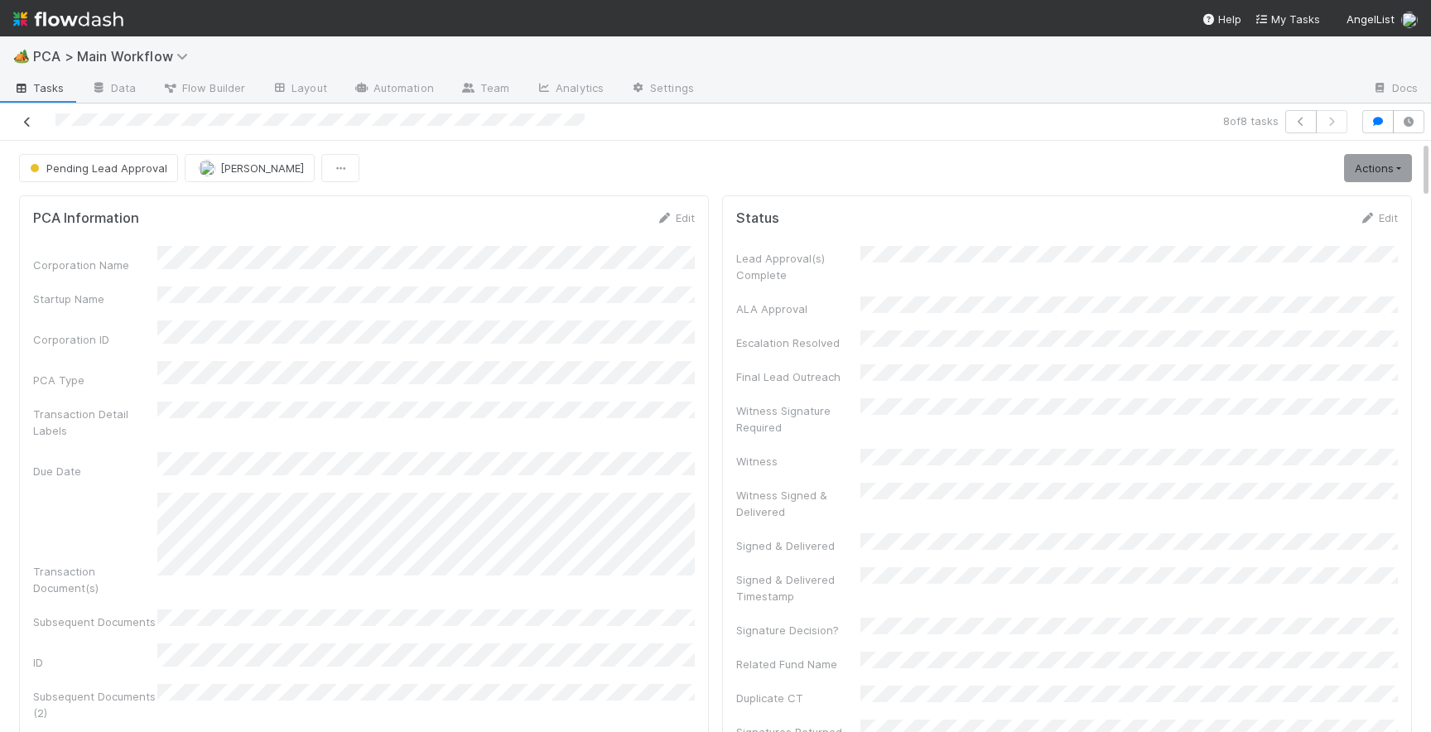
click at [27, 121] on icon at bounding box center [27, 122] width 17 height 11
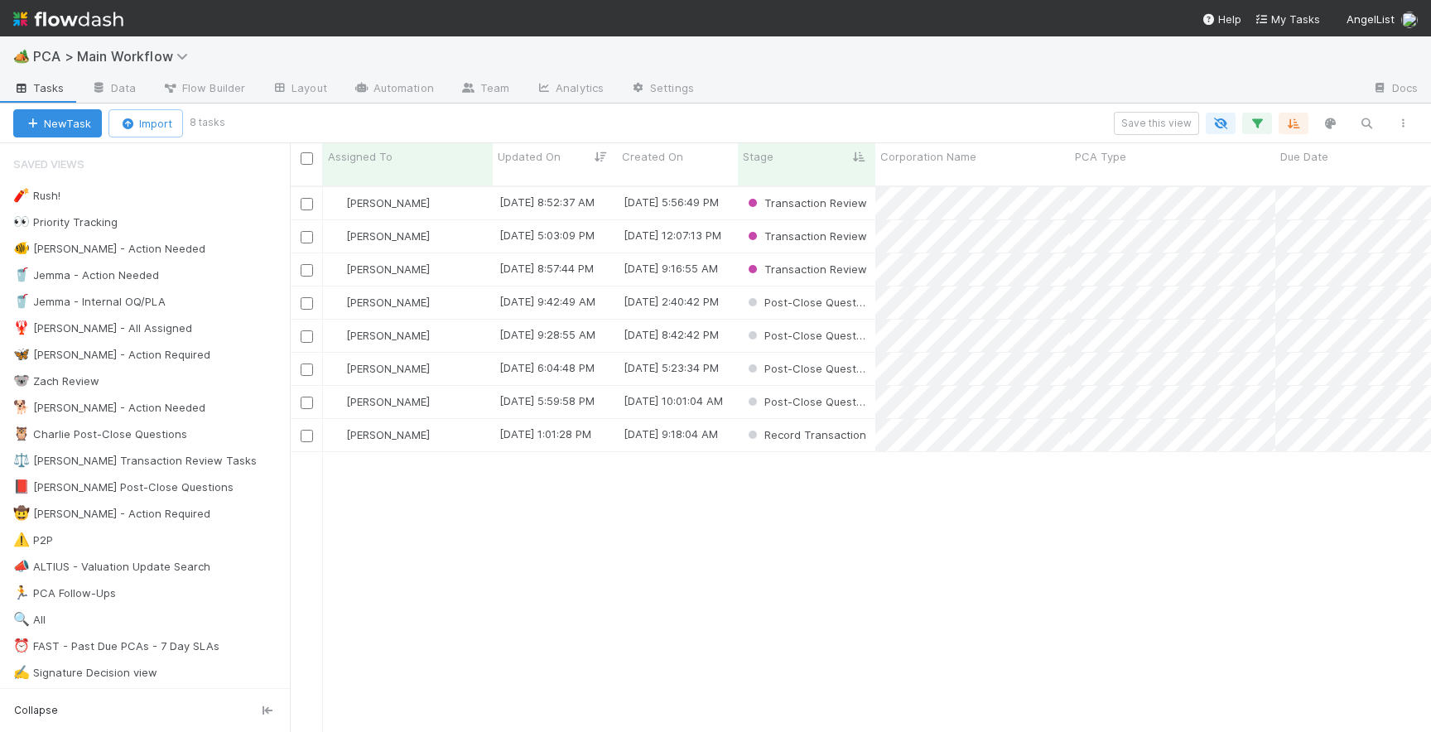
scroll to position [0, 1]
